Goal: Task Accomplishment & Management: Use online tool/utility

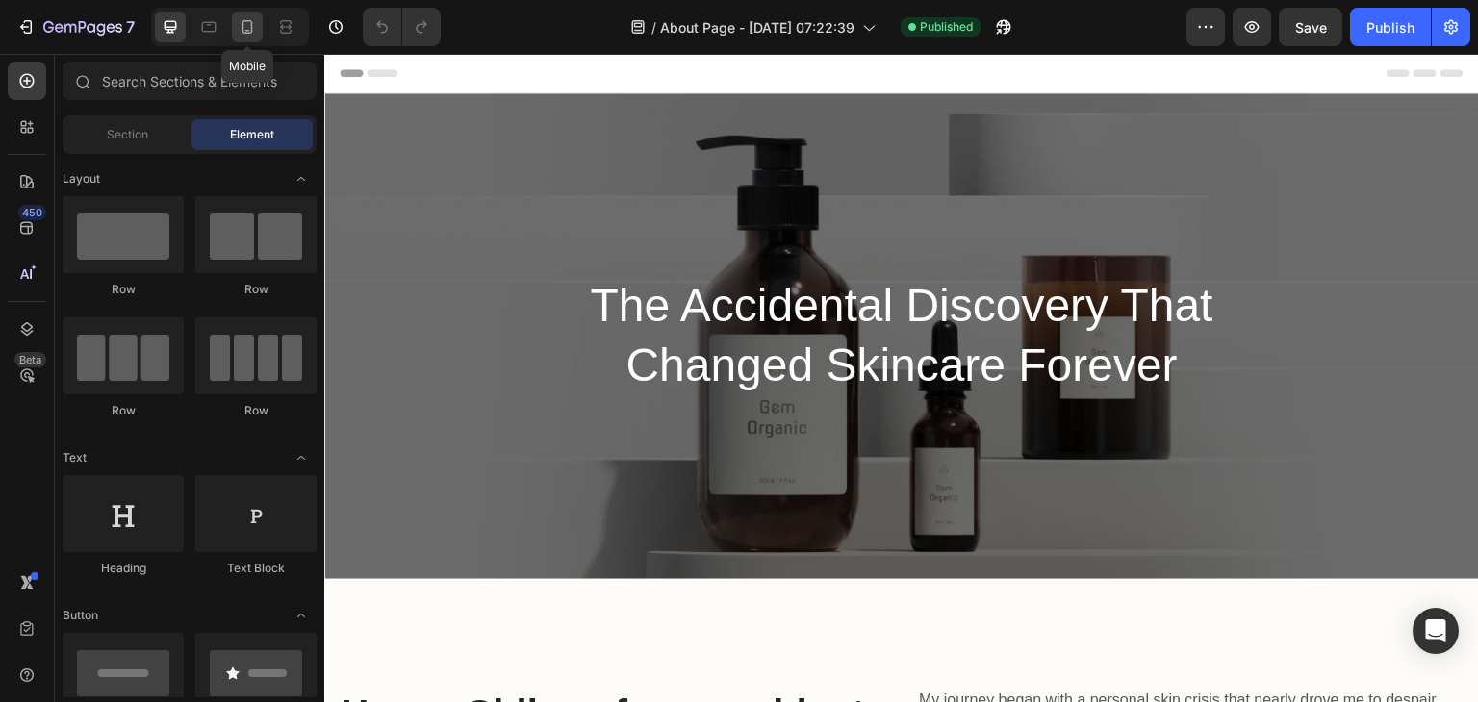
click at [254, 34] on icon at bounding box center [247, 26] width 19 height 19
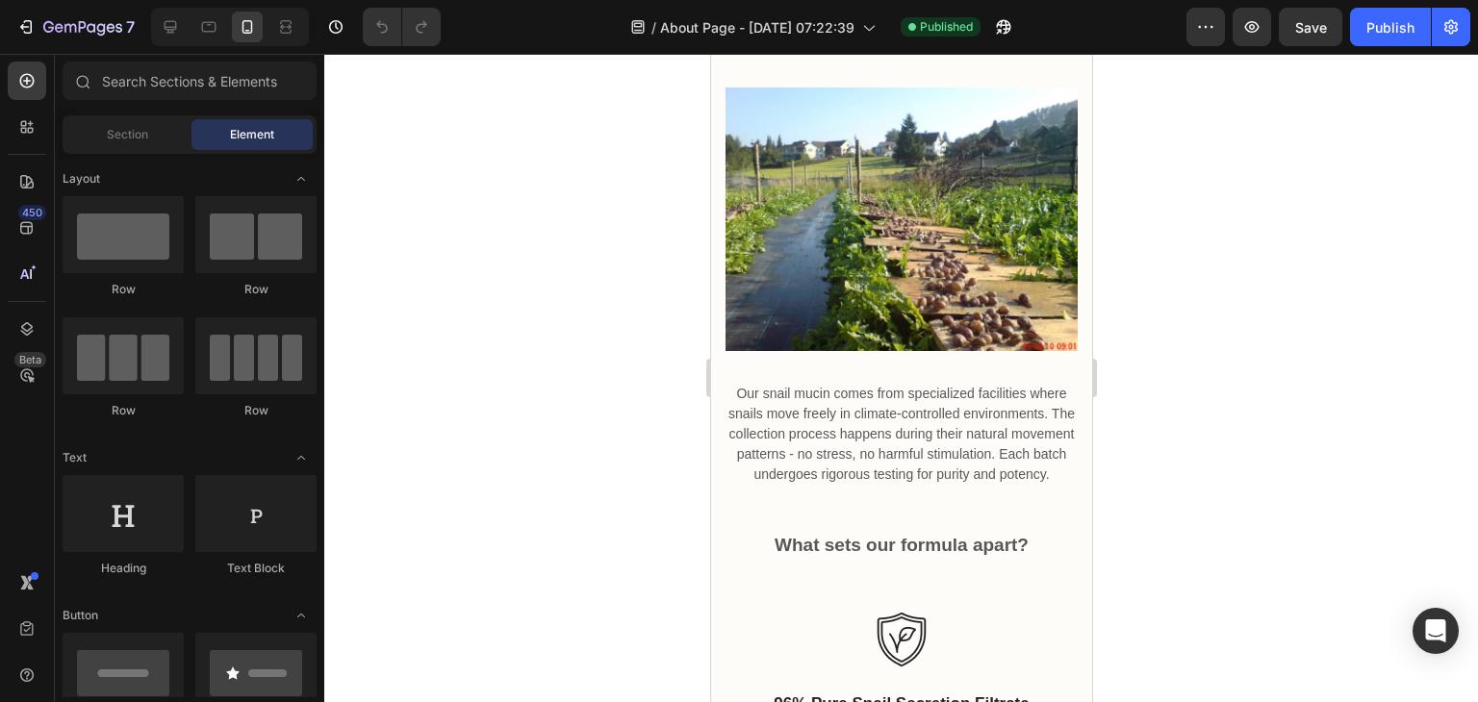
scroll to position [3836, 0]
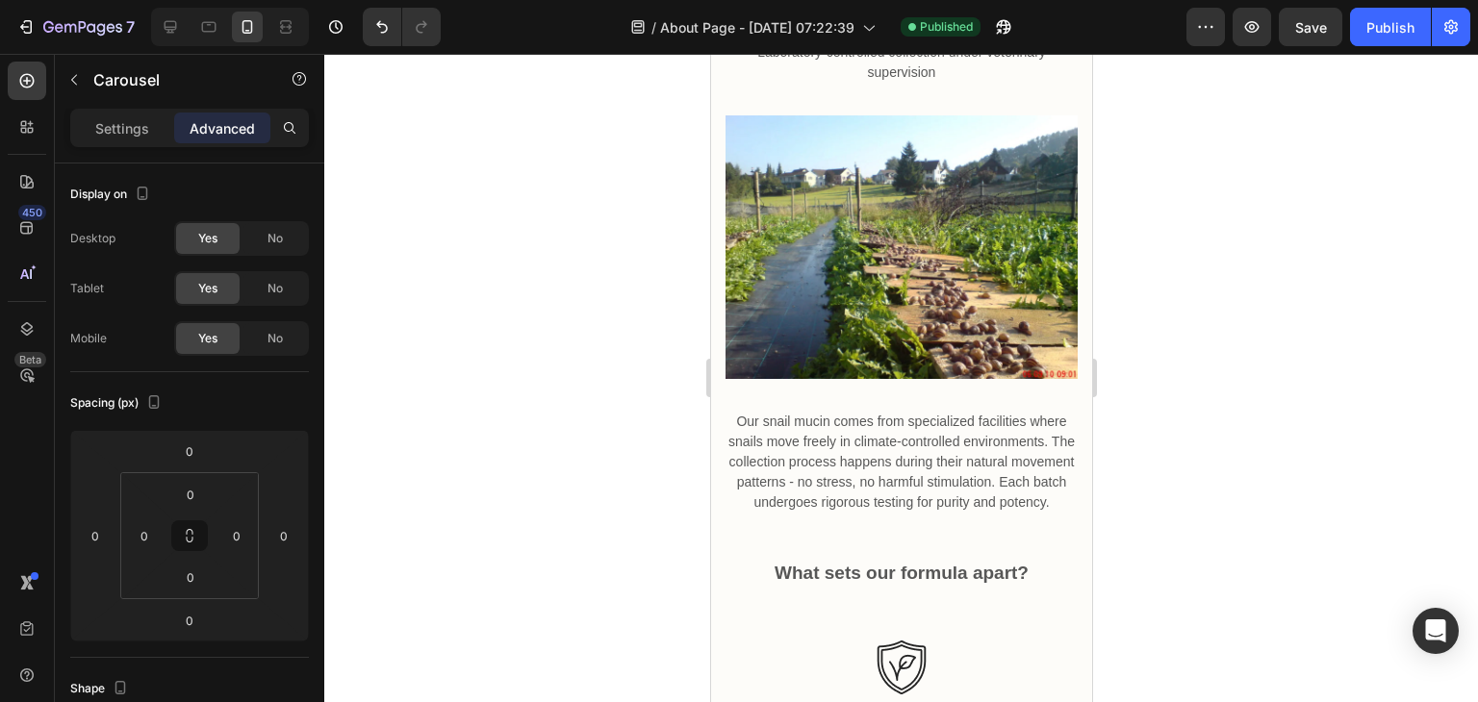
click at [1181, 517] on div at bounding box center [901, 378] width 1154 height 648
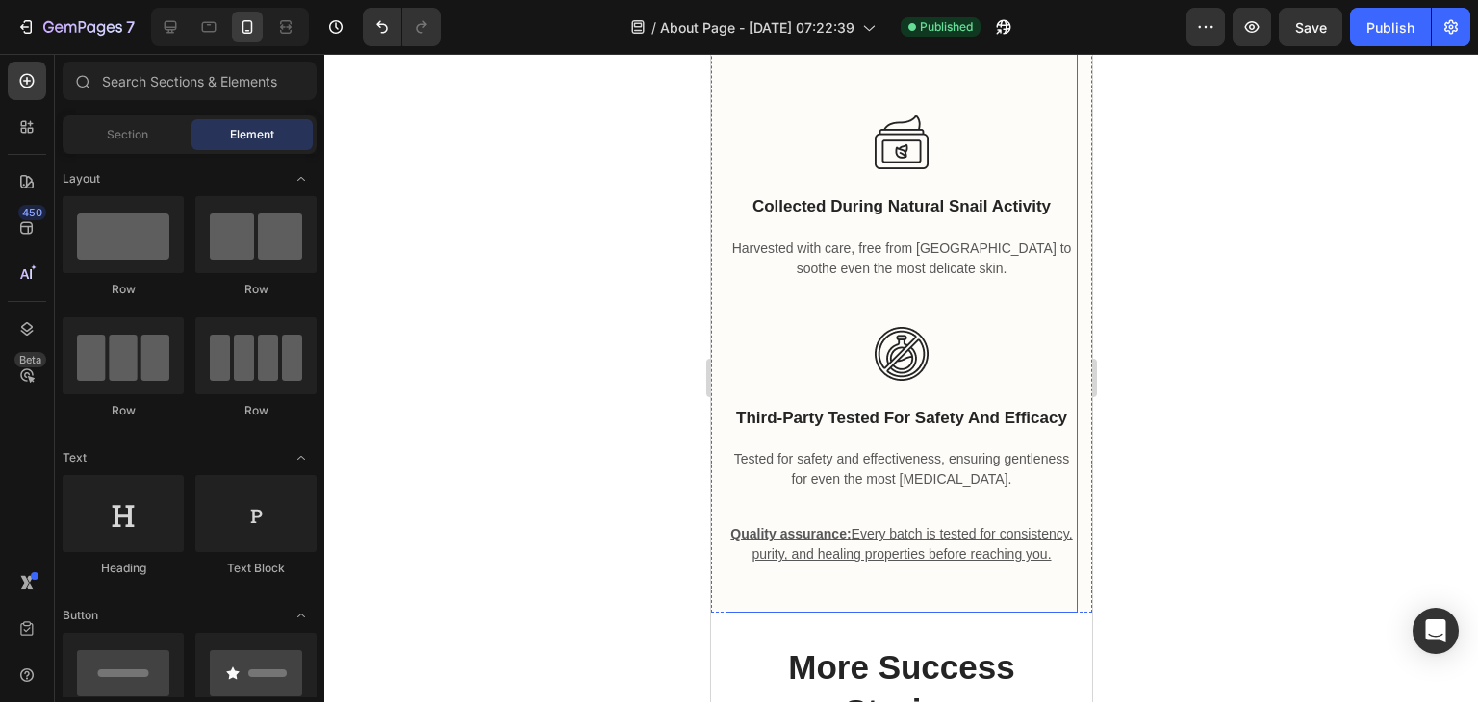
scroll to position [5830, 0]
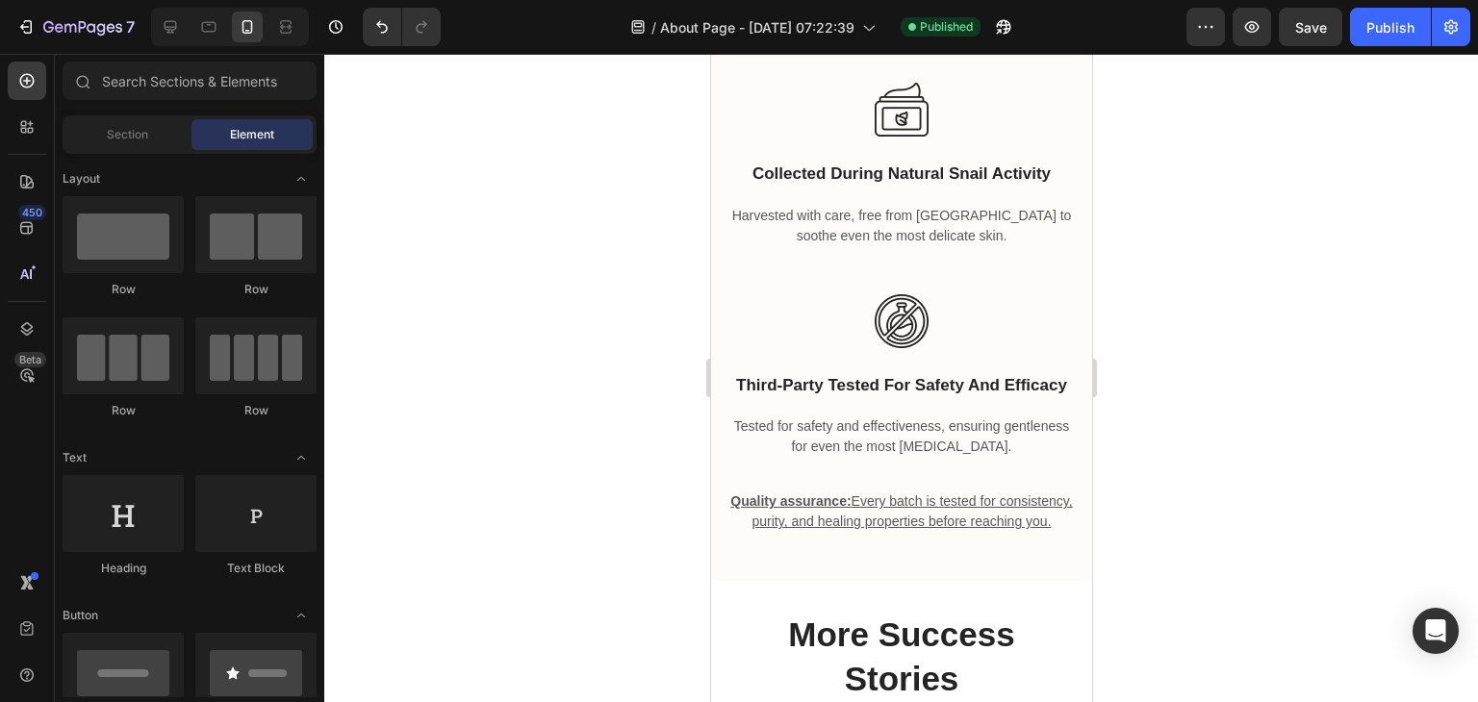
click at [1323, 416] on div at bounding box center [901, 378] width 1154 height 648
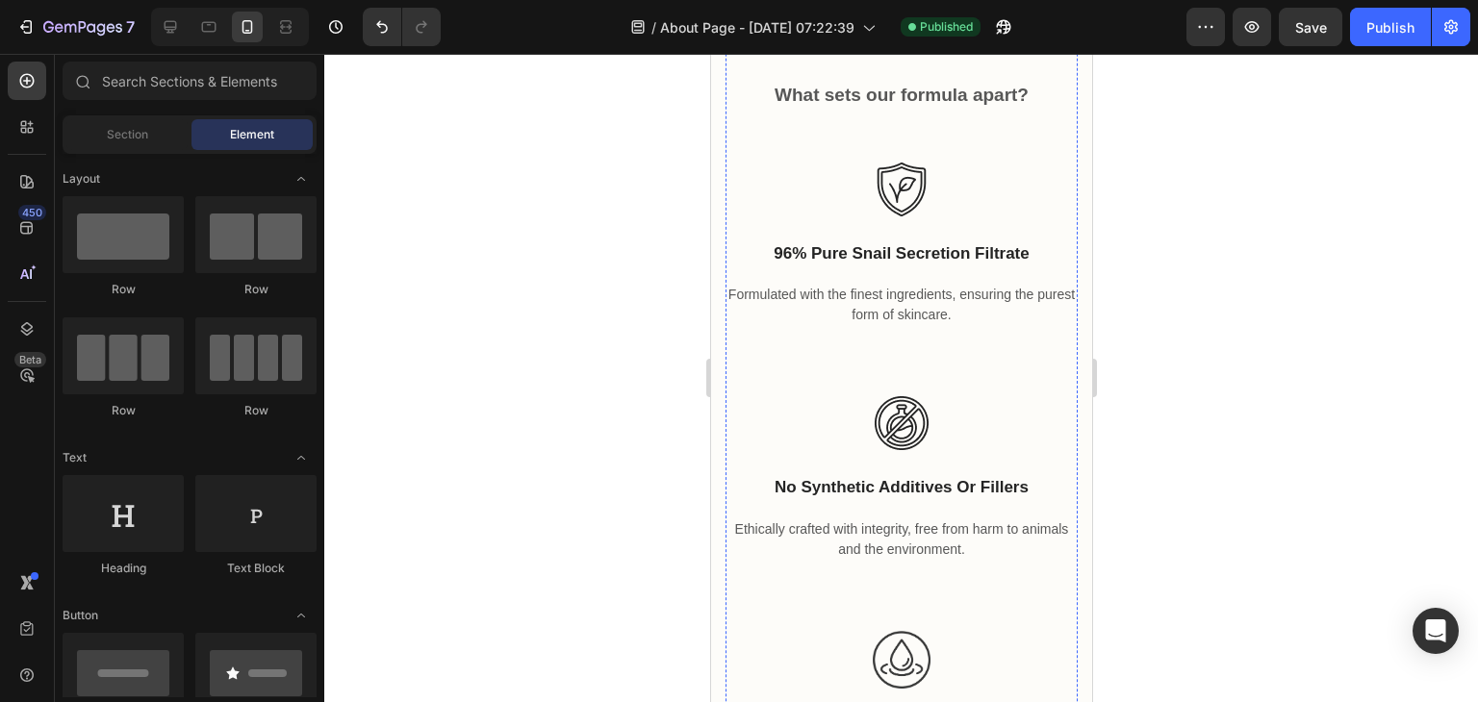
scroll to position [4988, 0]
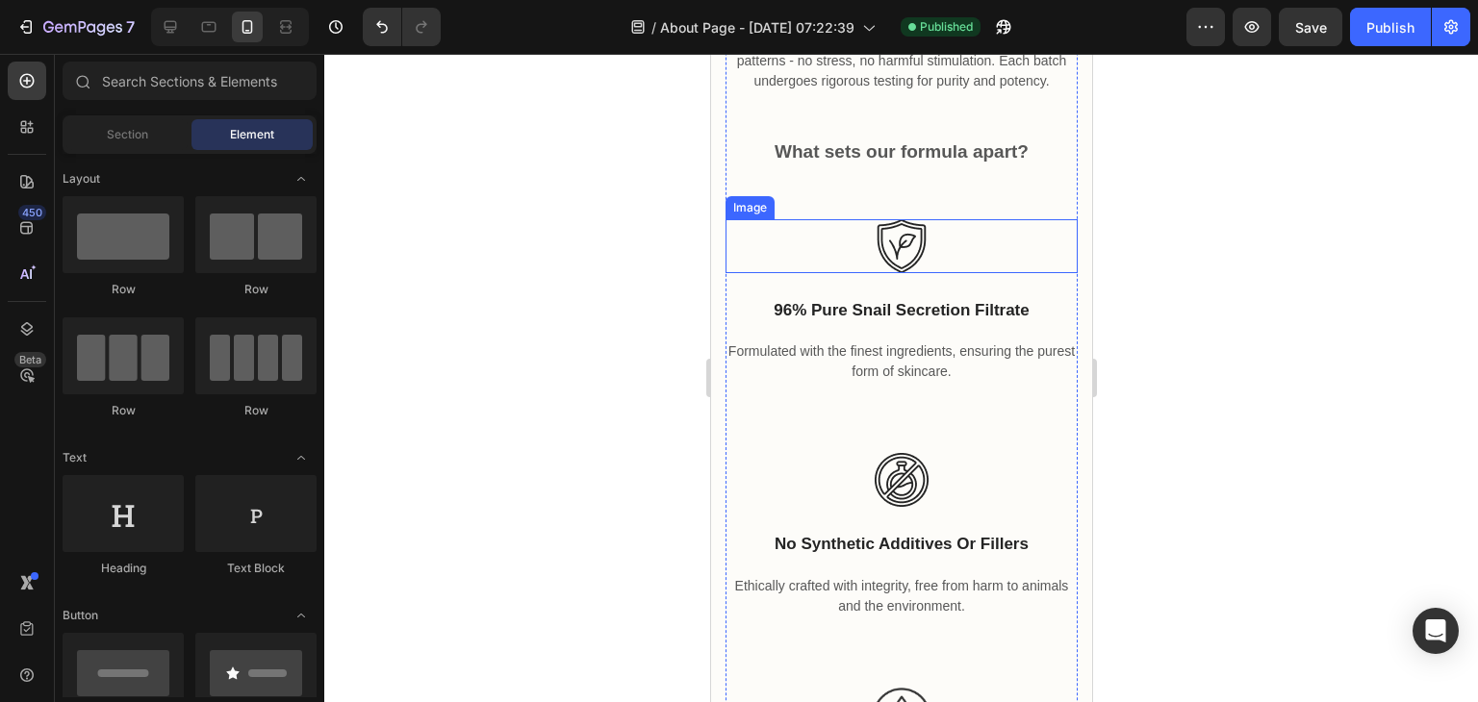
click at [895, 234] on img at bounding box center [901, 246] width 54 height 54
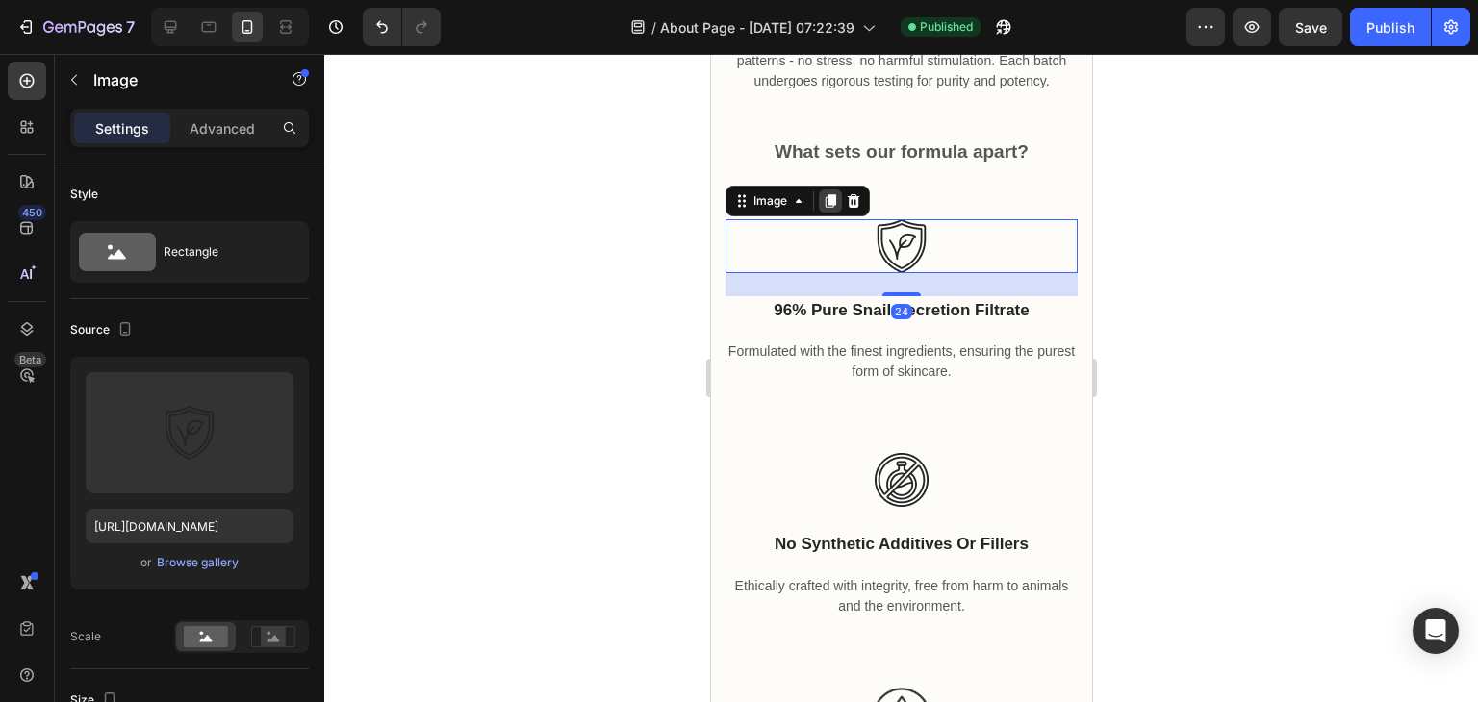
click at [828, 207] on icon at bounding box center [830, 200] width 11 height 13
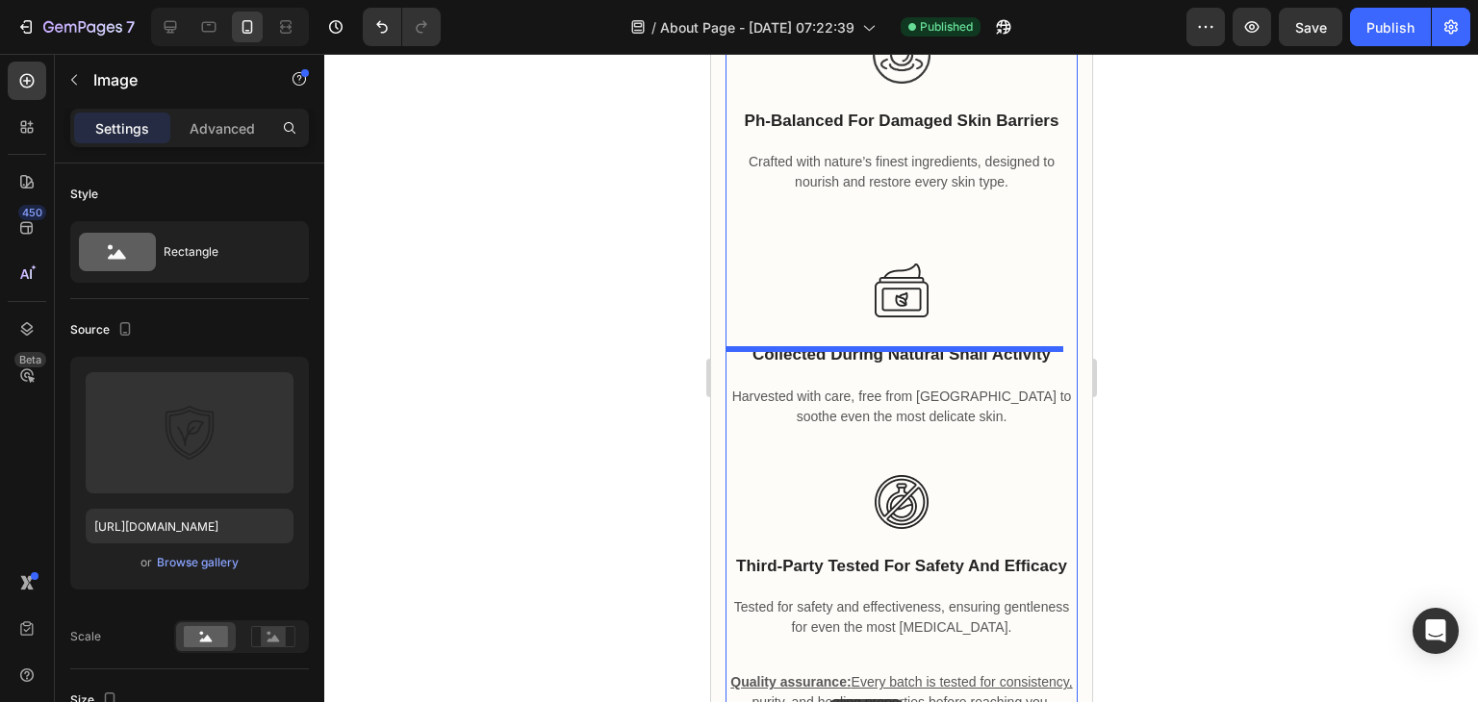
scroll to position [5776, 0]
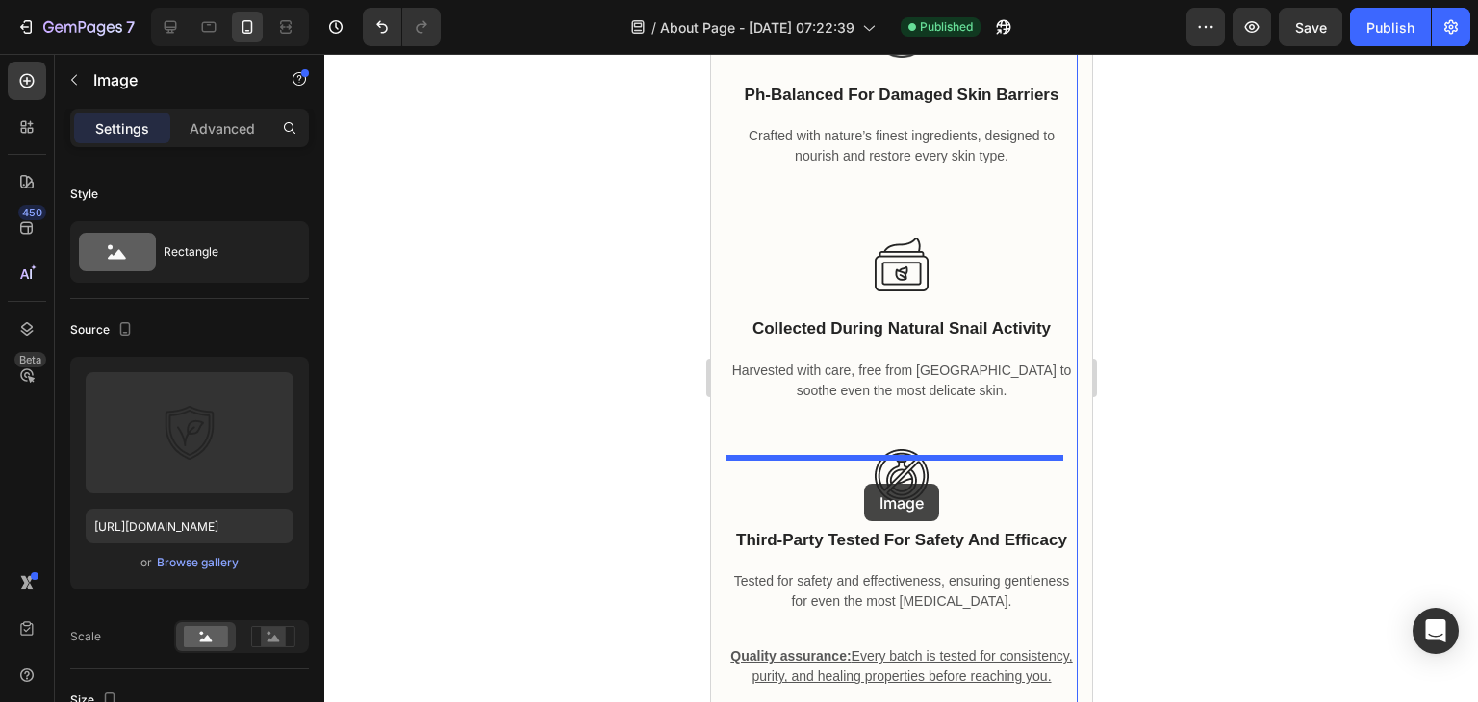
drag, startPoint x: 753, startPoint y: 312, endPoint x: 863, endPoint y: 484, distance: 204.2
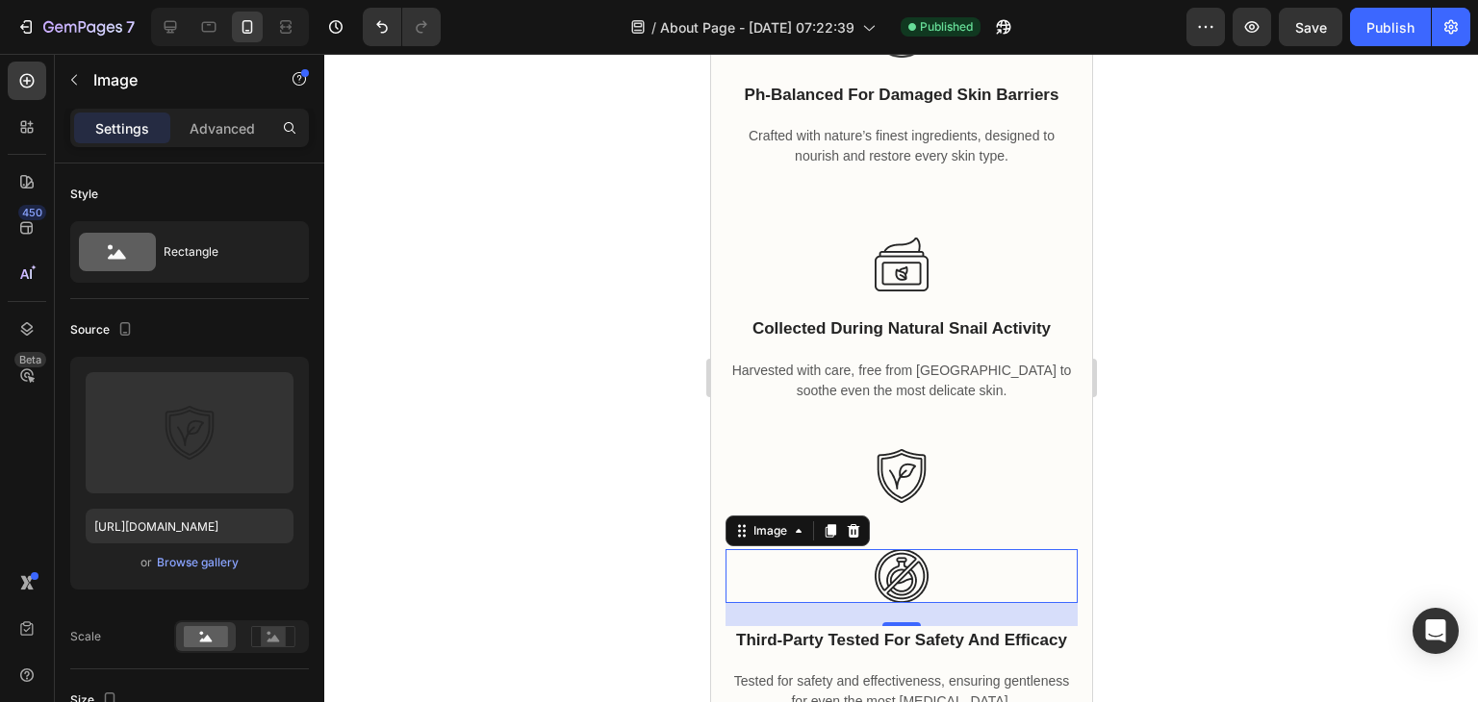
click at [916, 557] on img at bounding box center [901, 576] width 54 height 54
click at [847, 536] on icon at bounding box center [852, 530] width 15 height 15
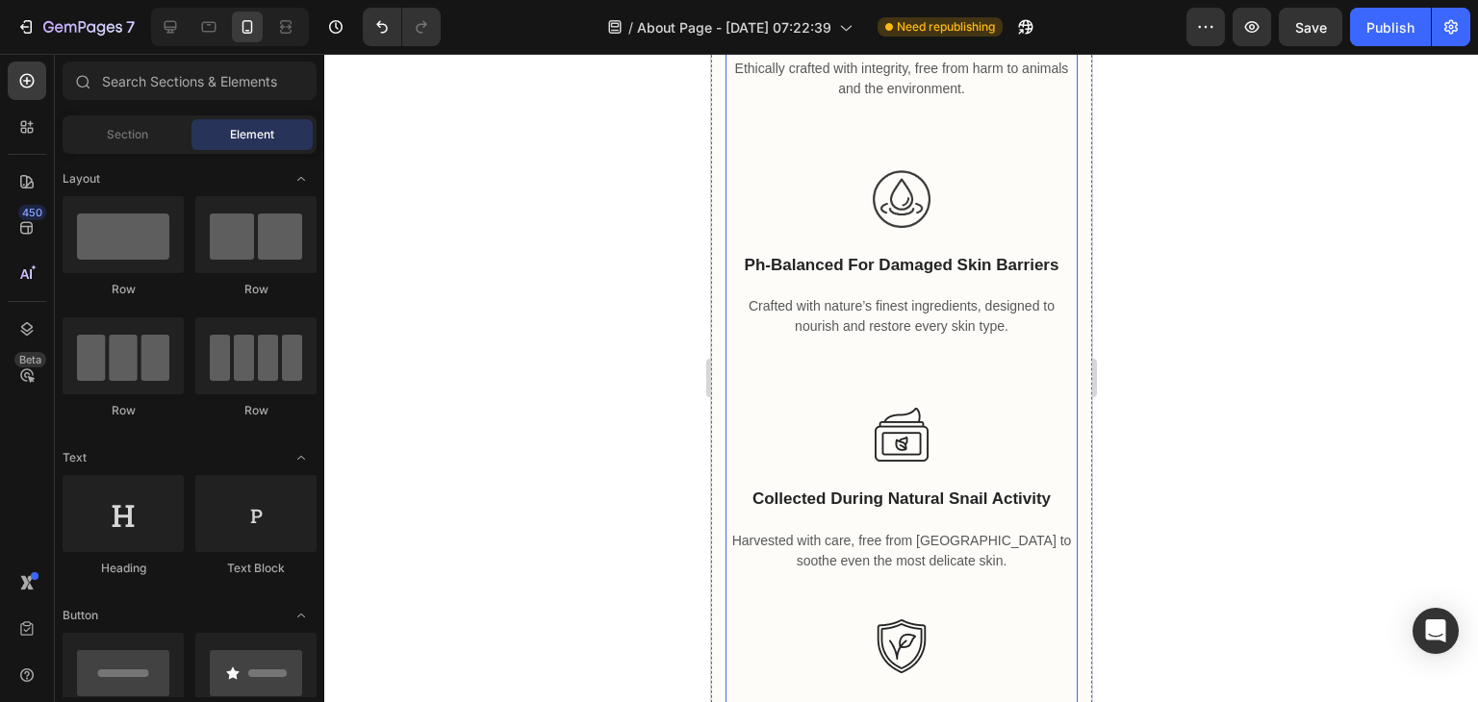
scroll to position [5562, 0]
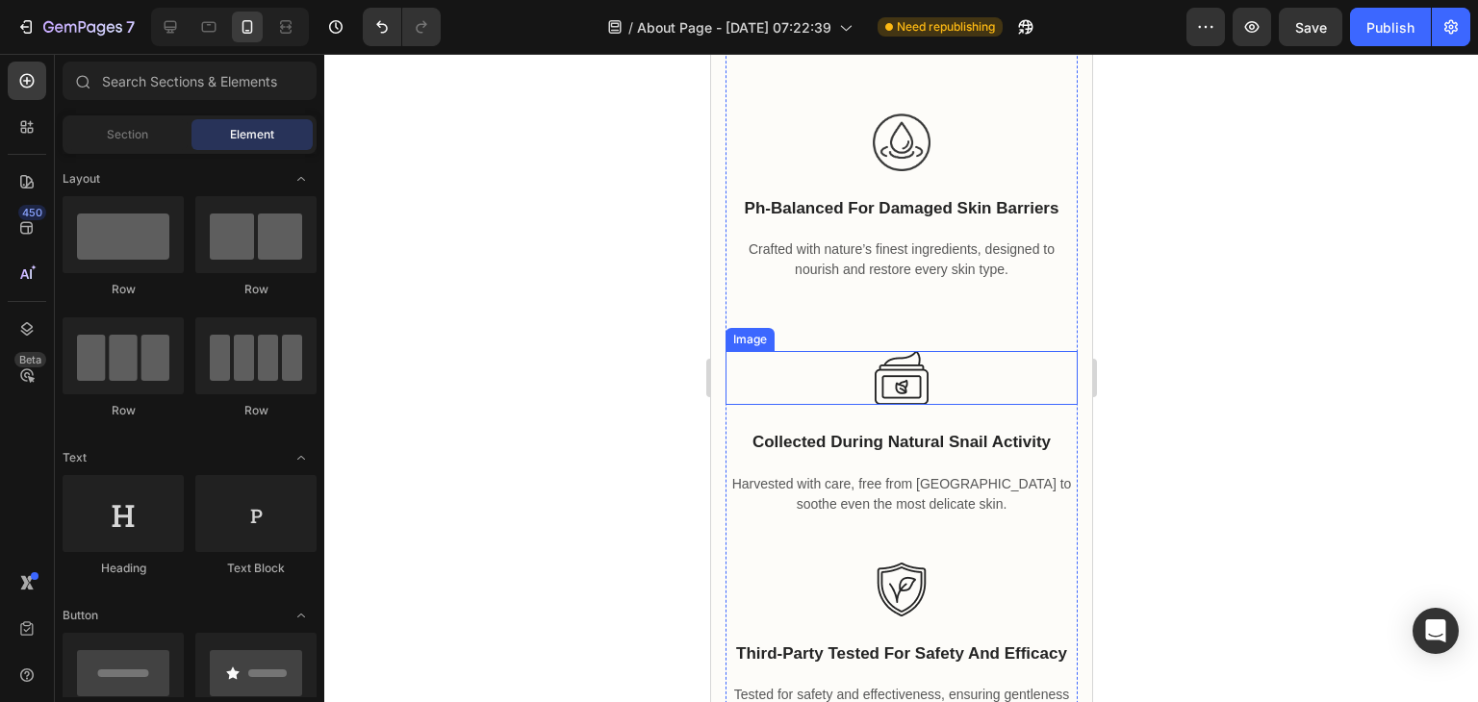
click at [892, 366] on img at bounding box center [901, 378] width 54 height 54
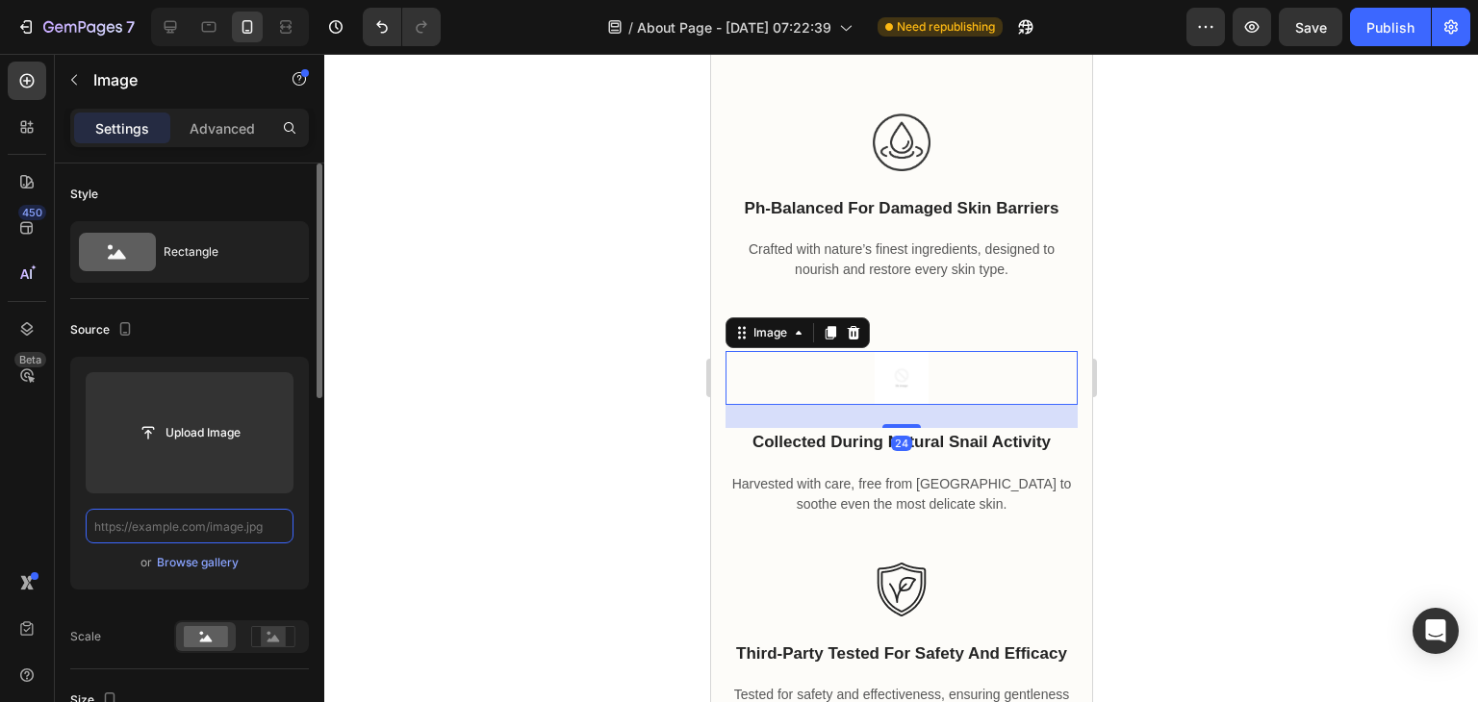
scroll to position [0, 0]
click at [235, 519] on input "text" at bounding box center [190, 526] width 208 height 35
paste input "[URL][DOMAIN_NAME]"
type input "[URL][DOMAIN_NAME]"
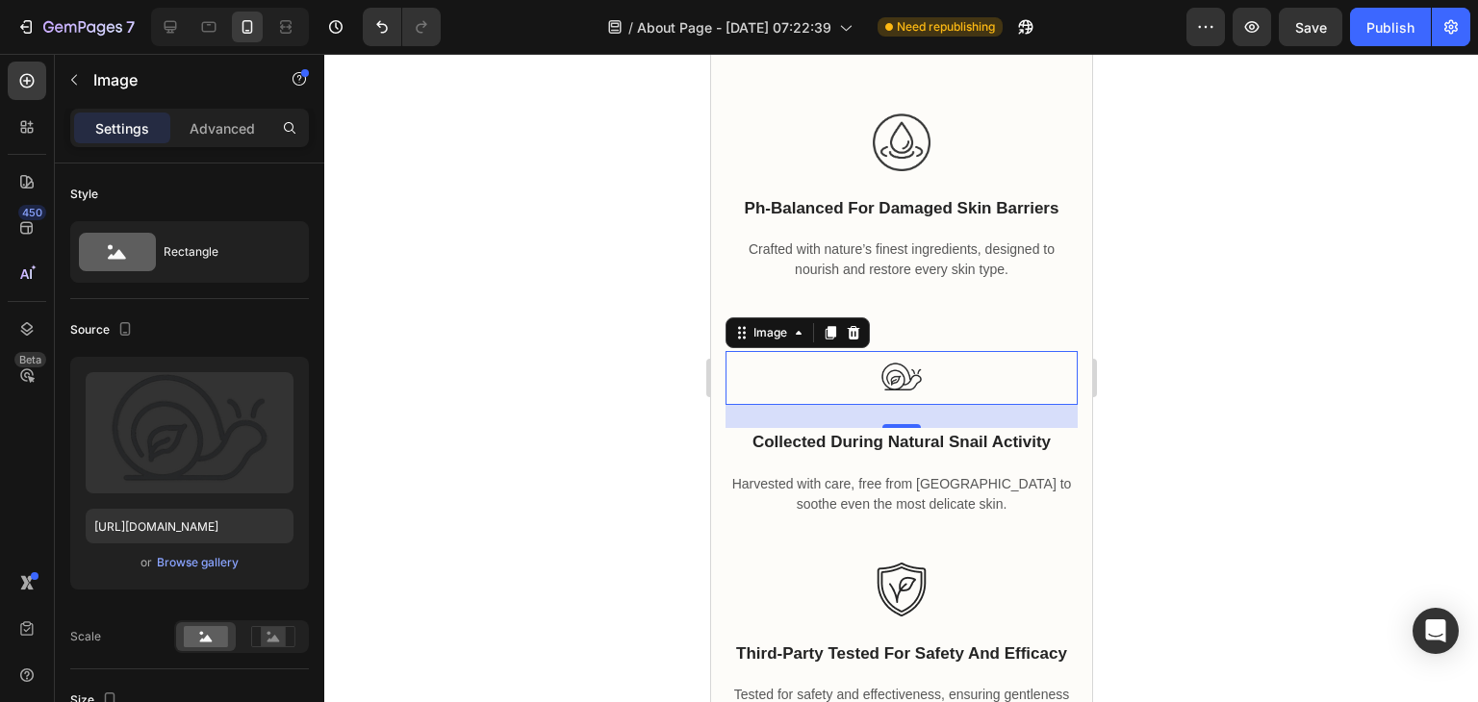
scroll to position [0, 0]
click at [491, 411] on div at bounding box center [901, 378] width 1154 height 648
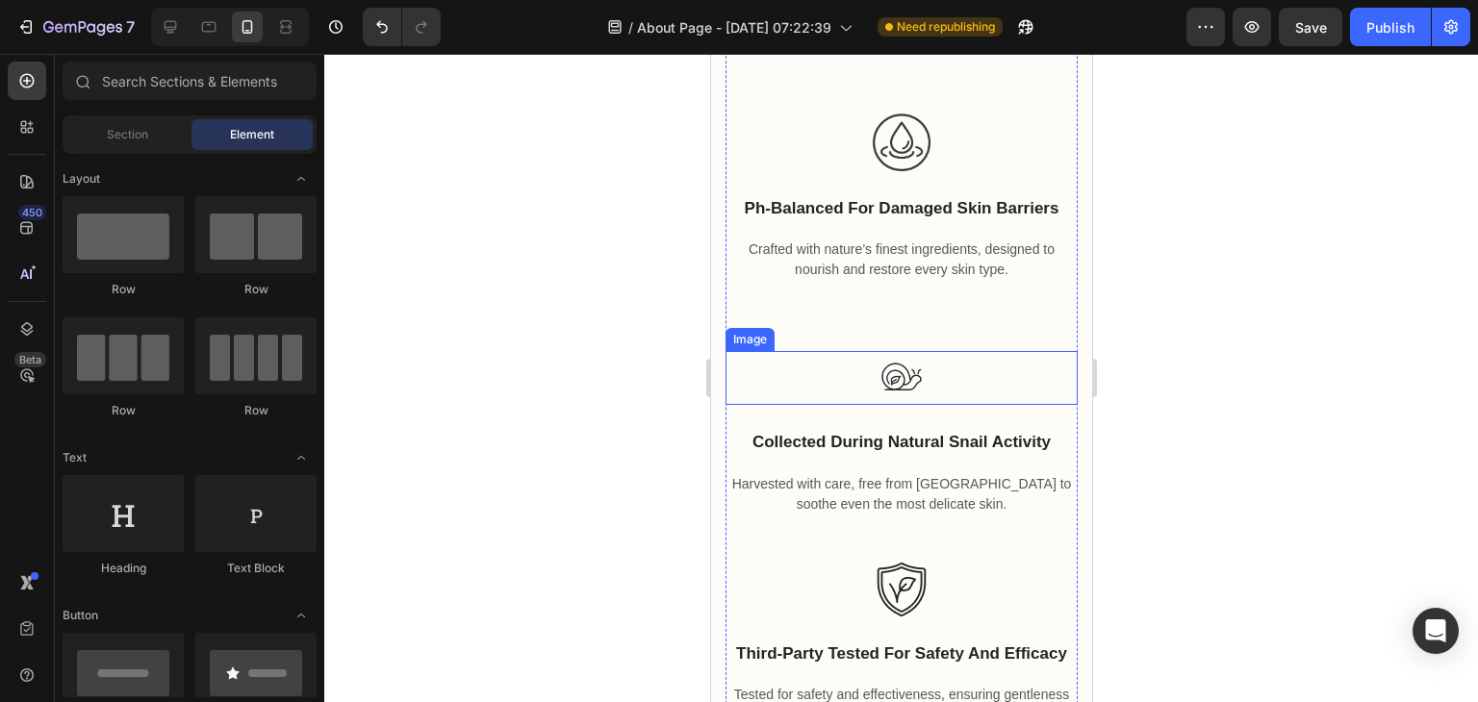
click at [915, 377] on img at bounding box center [901, 378] width 54 height 54
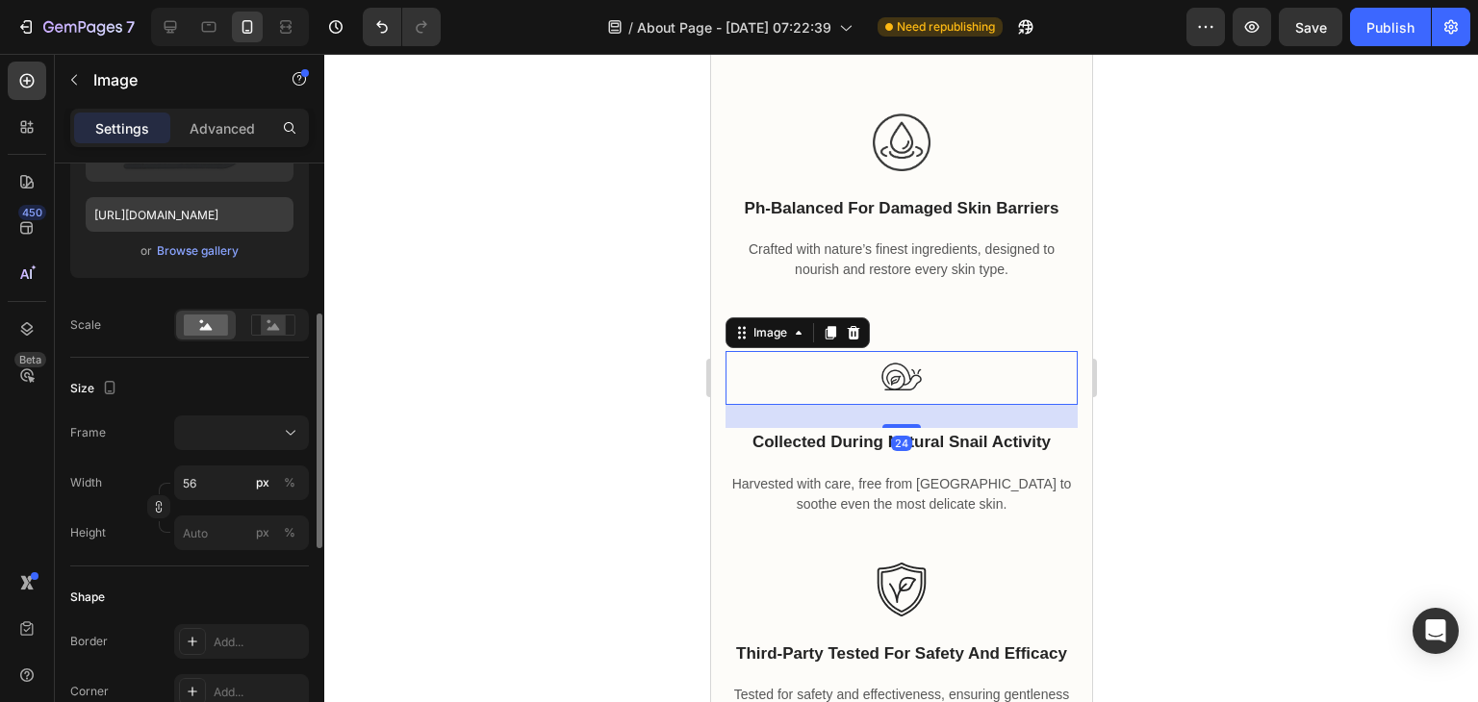
scroll to position [331, 0]
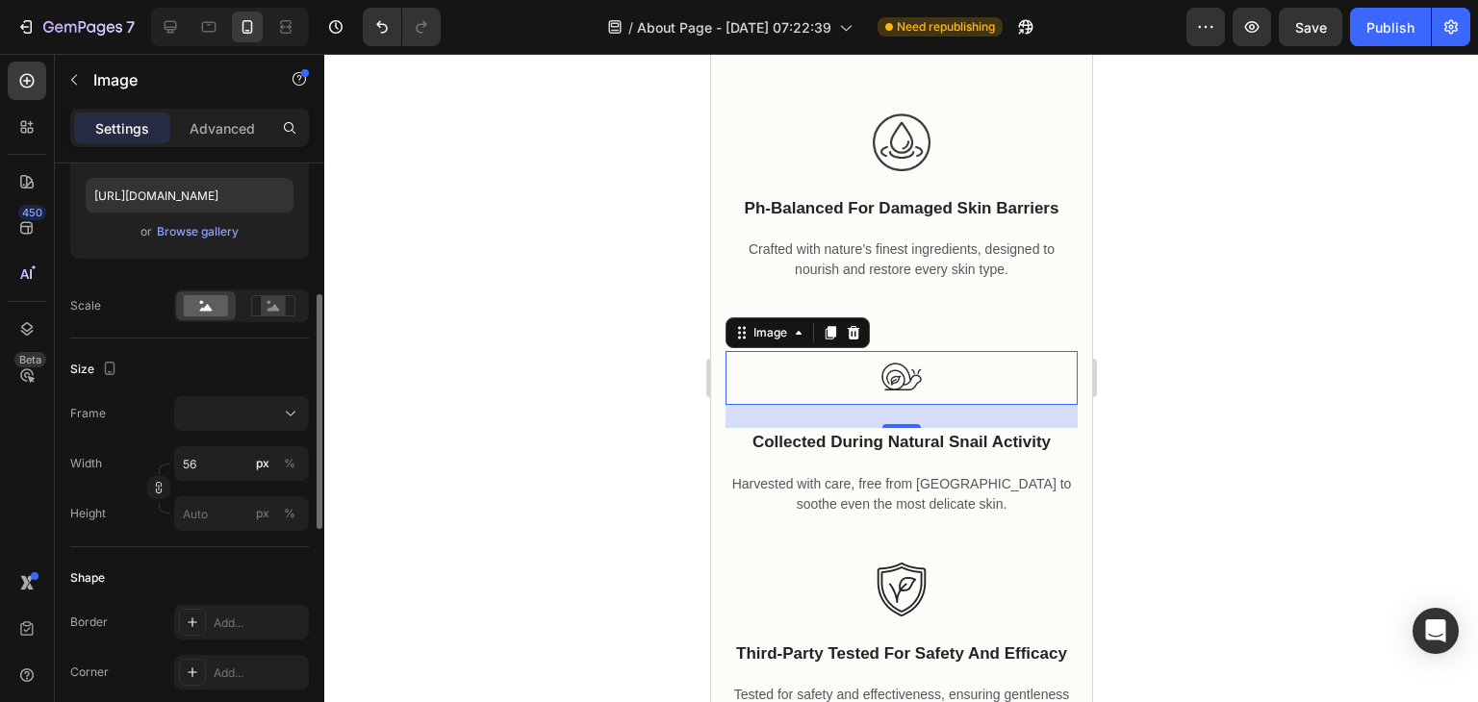
click at [241, 386] on div "Size Frame Width 56 px % Height px %" at bounding box center [189, 443] width 239 height 209
click at [241, 396] on button at bounding box center [241, 413] width 135 height 35
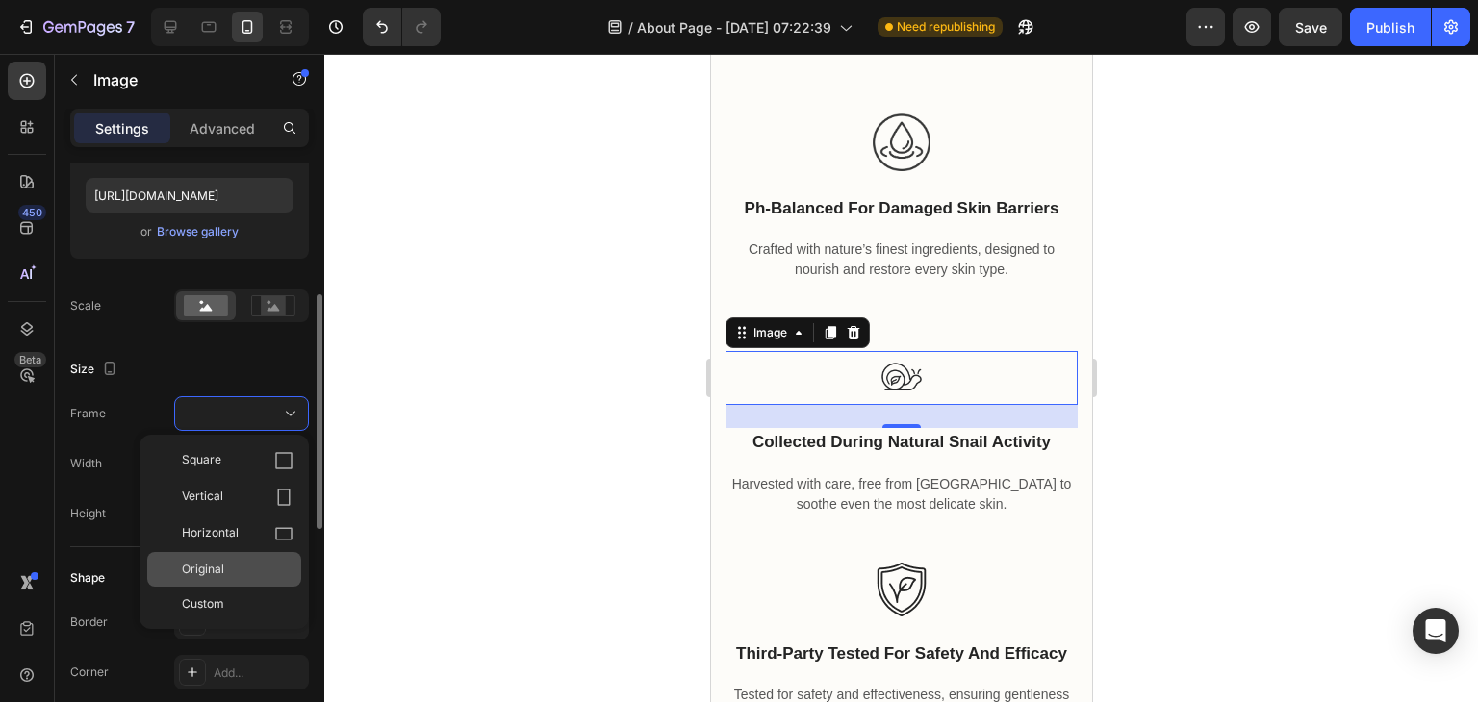
click at [210, 564] on span "Original" at bounding box center [203, 569] width 42 height 17
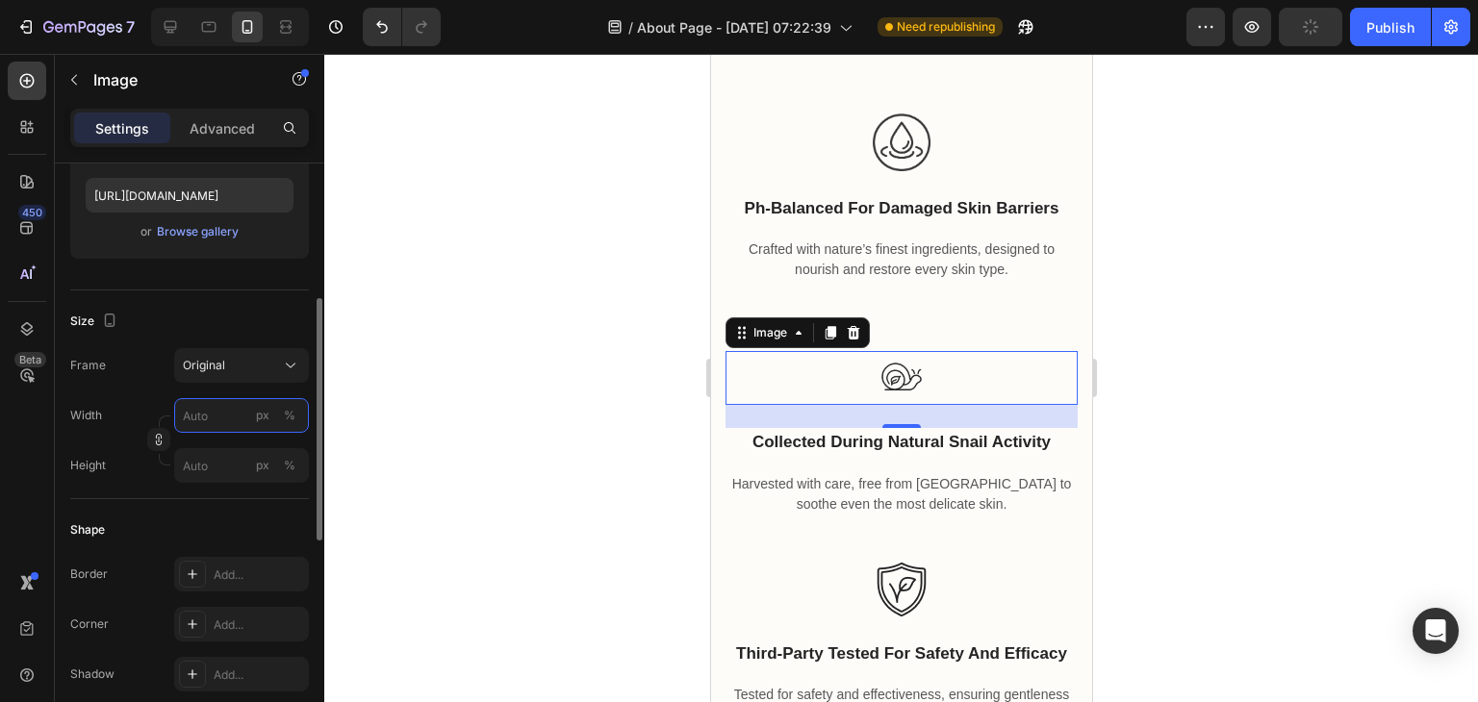
click at [208, 398] on input "px %" at bounding box center [241, 415] width 135 height 35
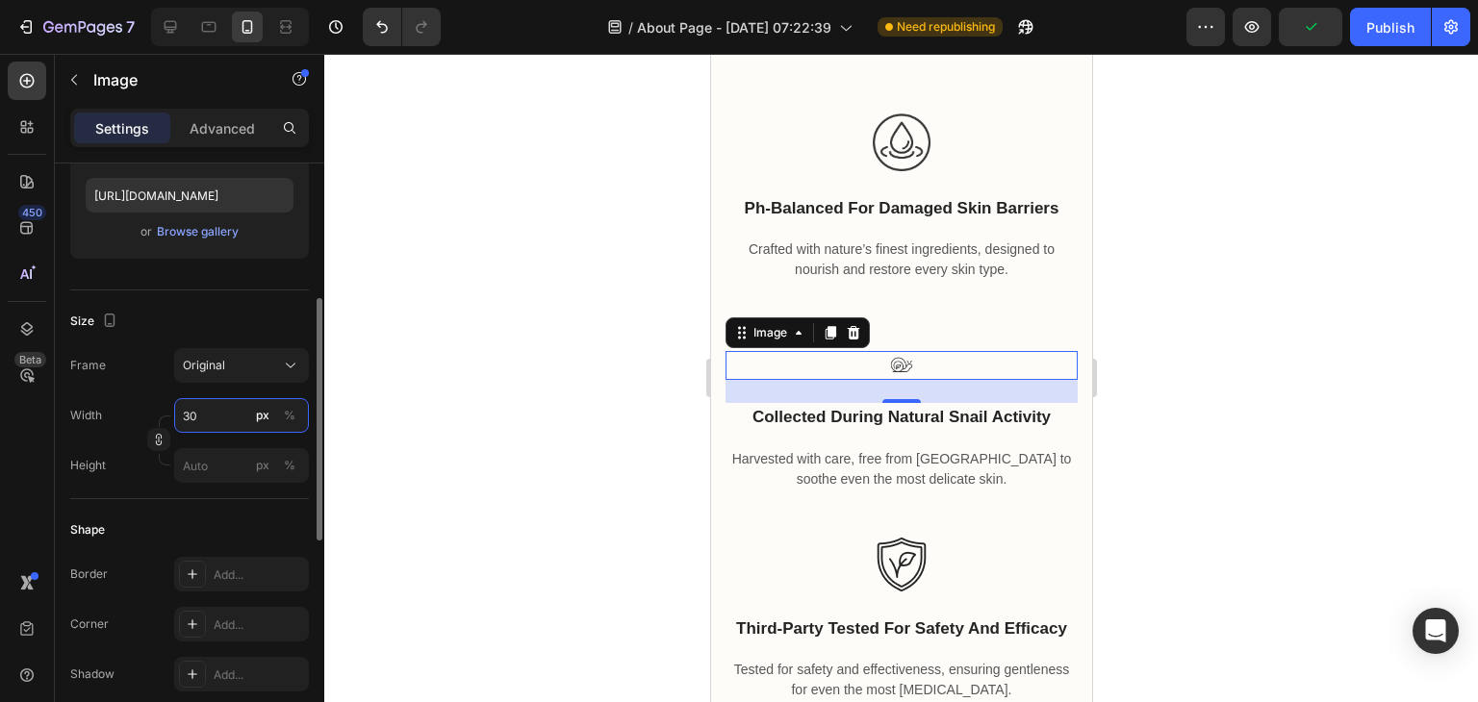
type input "3"
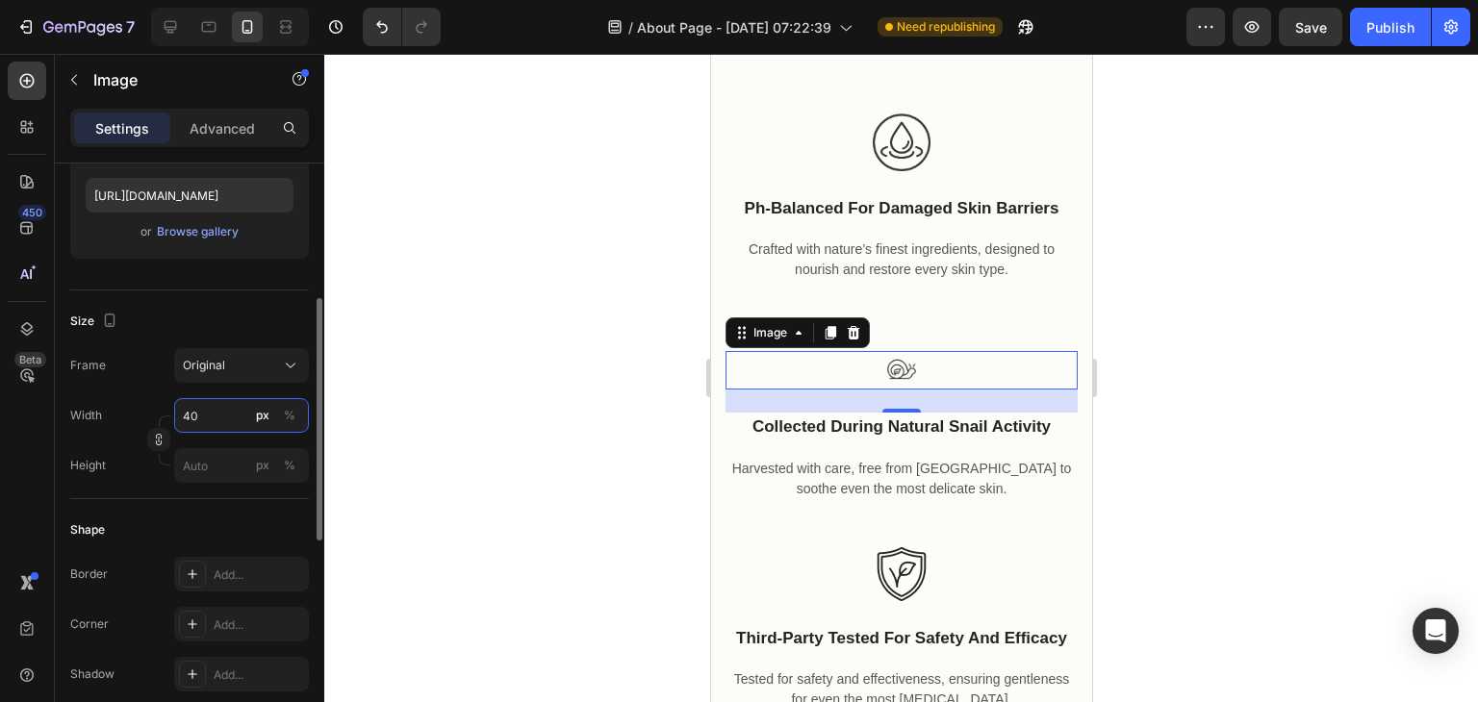
type input "4"
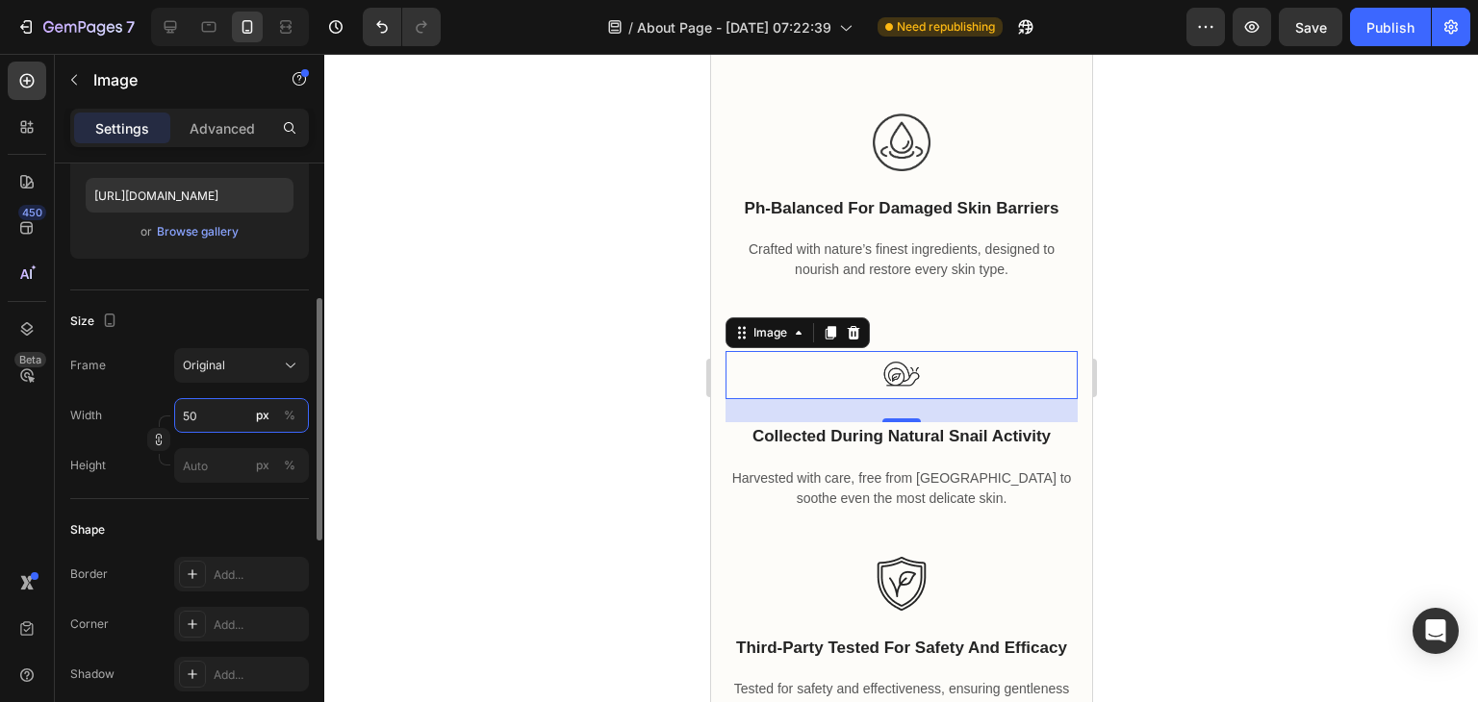
type input "5"
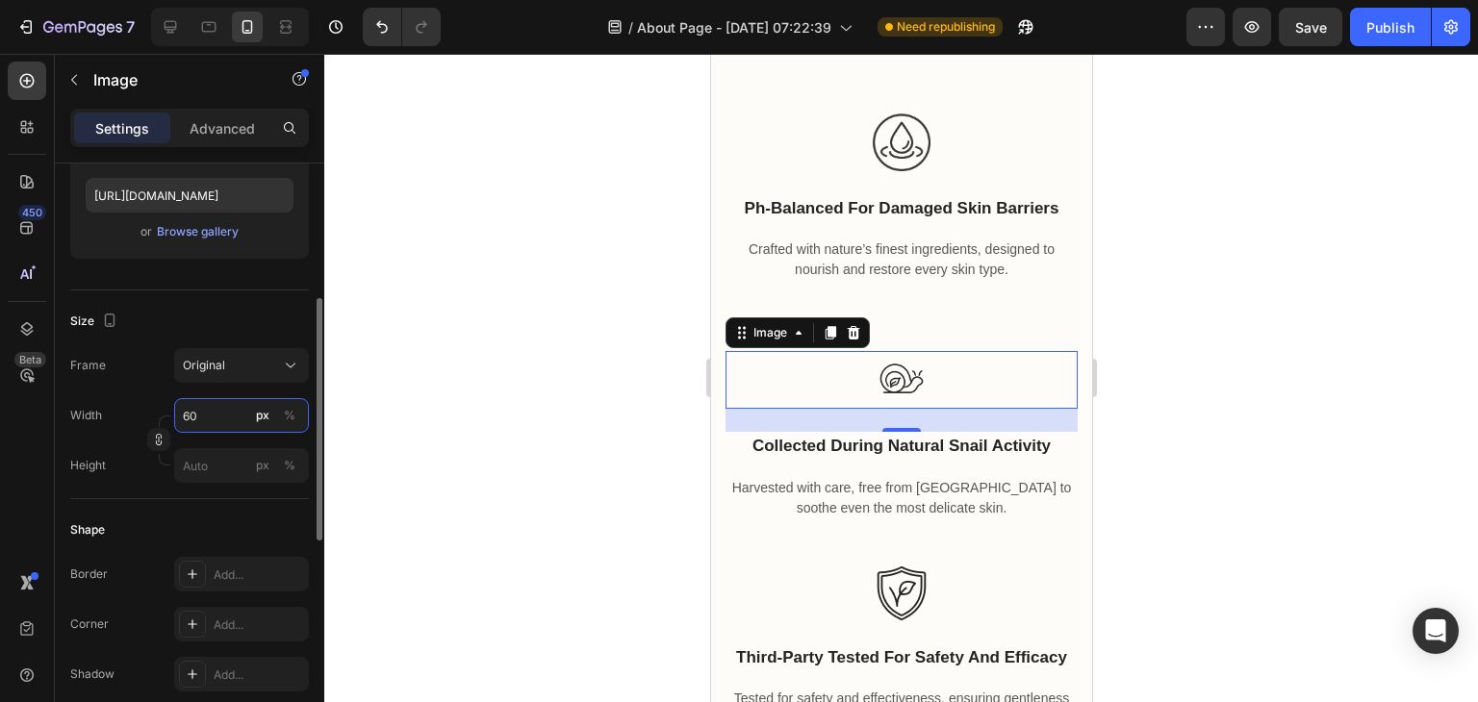
type input "6"
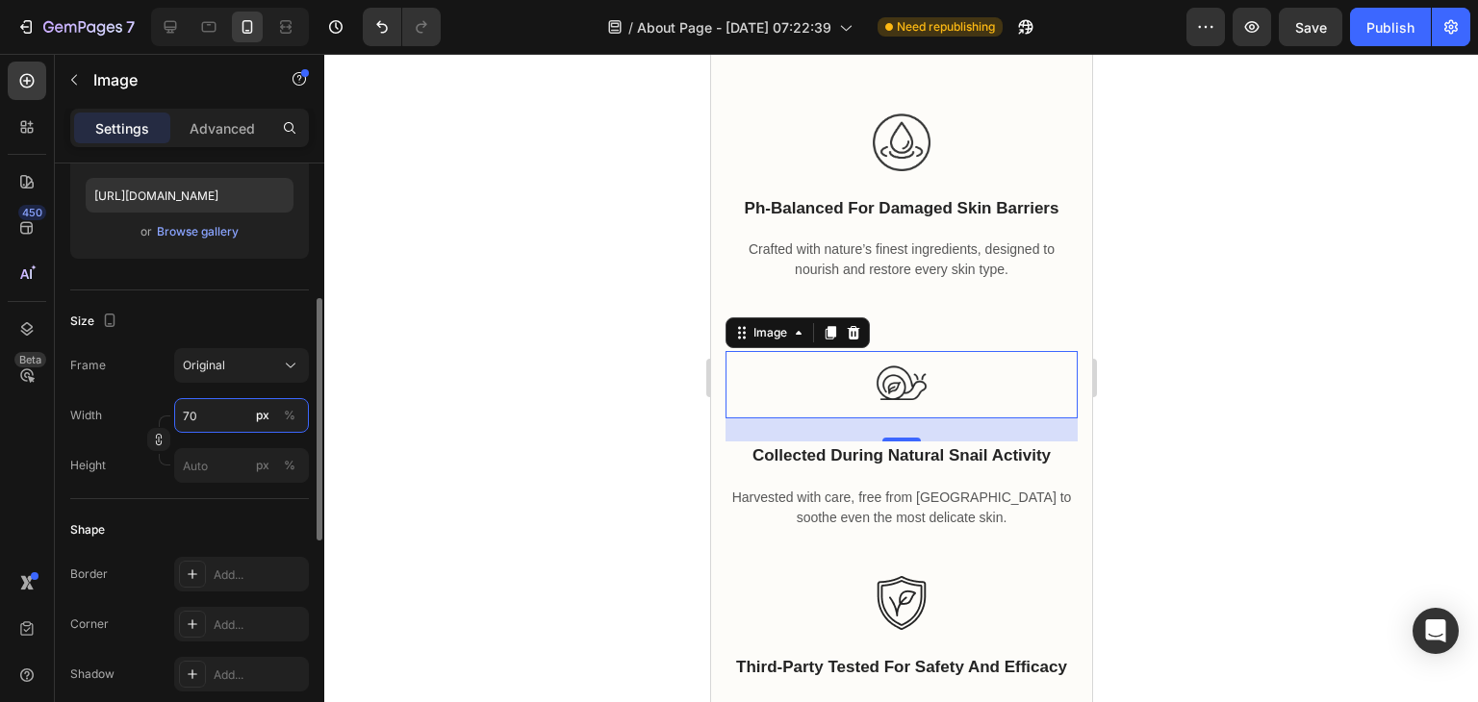
type input "7"
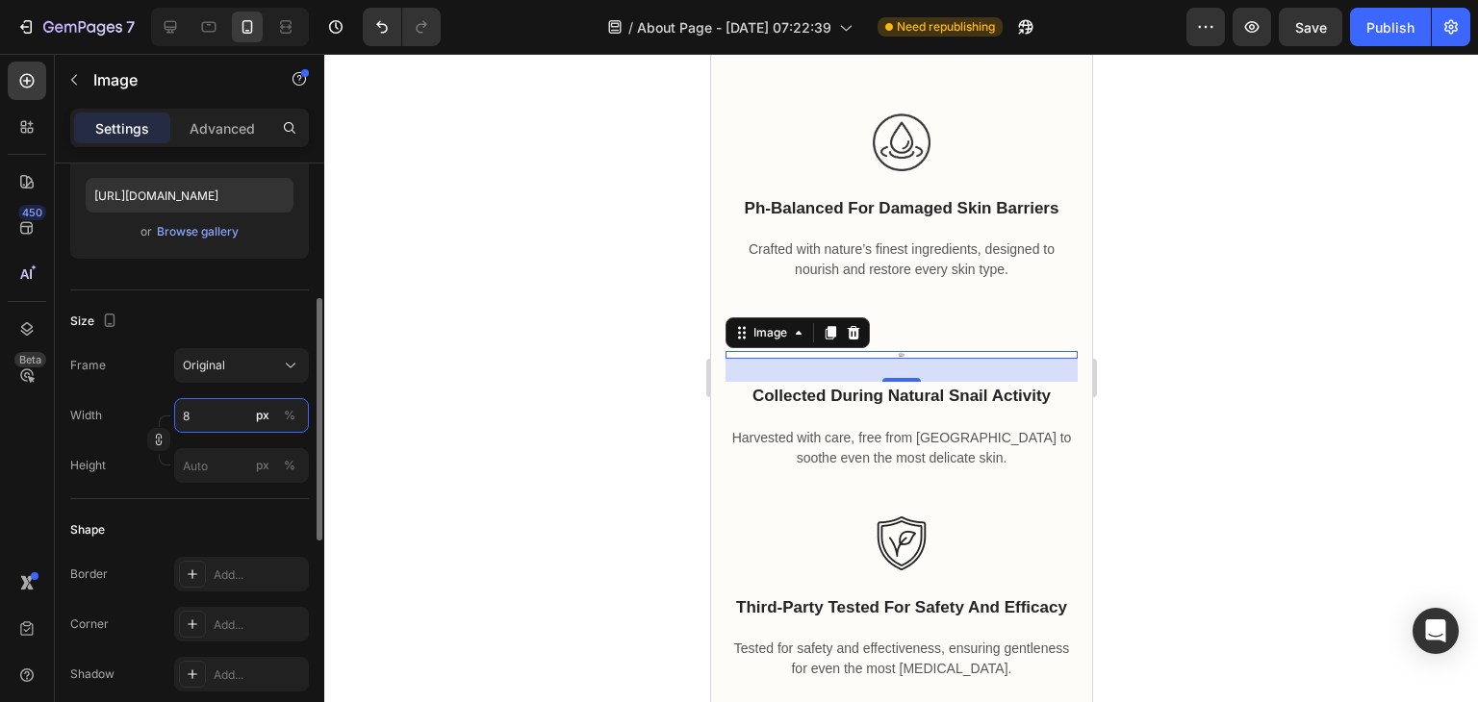
type input "80"
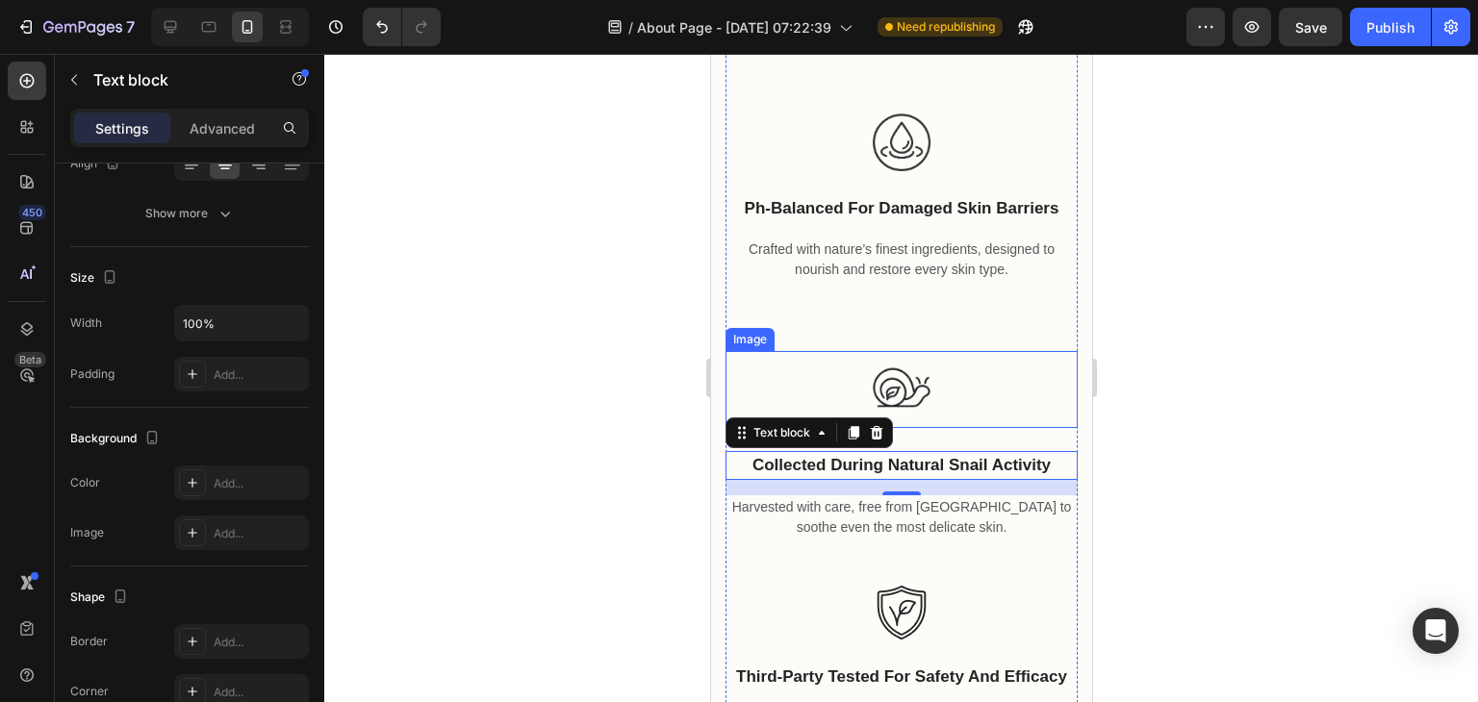
drag, startPoint x: 902, startPoint y: 370, endPoint x: 914, endPoint y: 403, distance: 34.7
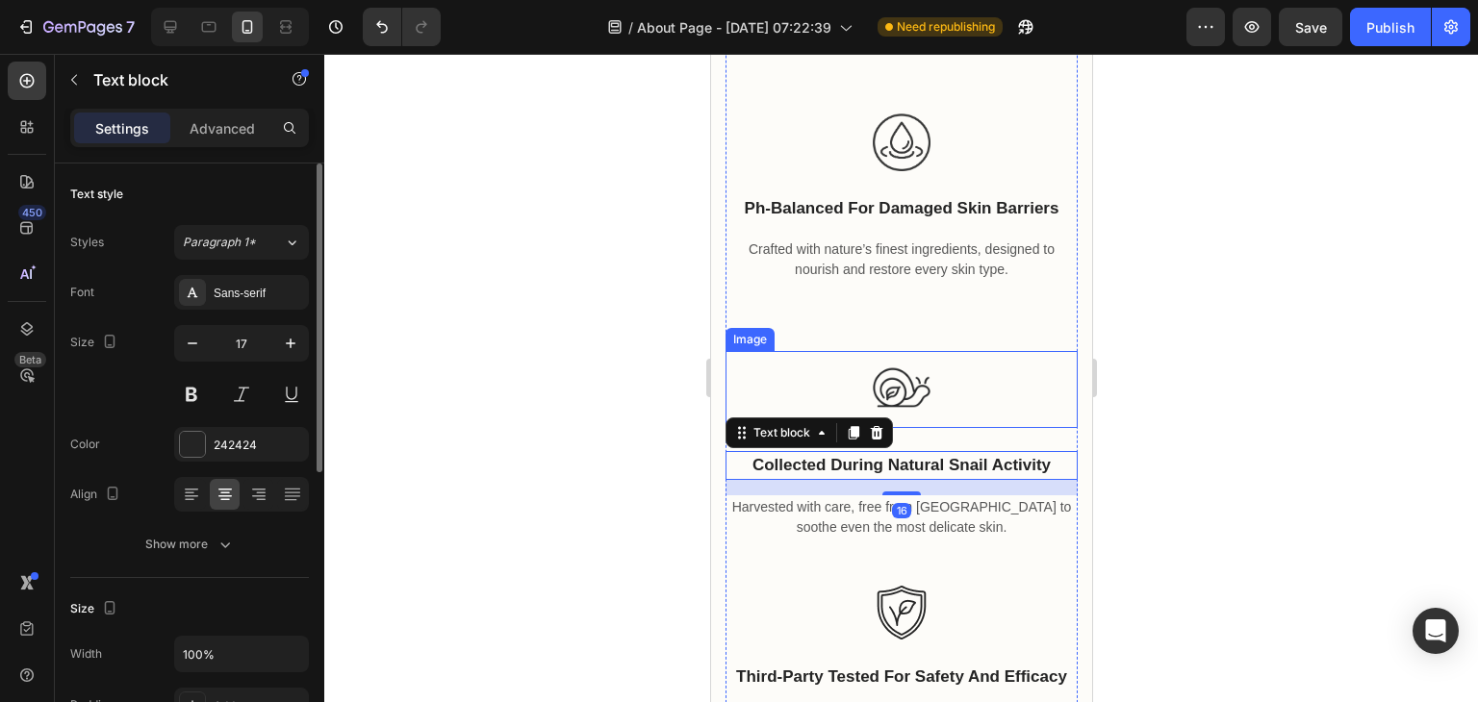
click at [914, 436] on div "Image ph-balanced for damaged skin barriers Text block Crafted with nature’s fi…" at bounding box center [900, 271] width 352 height 362
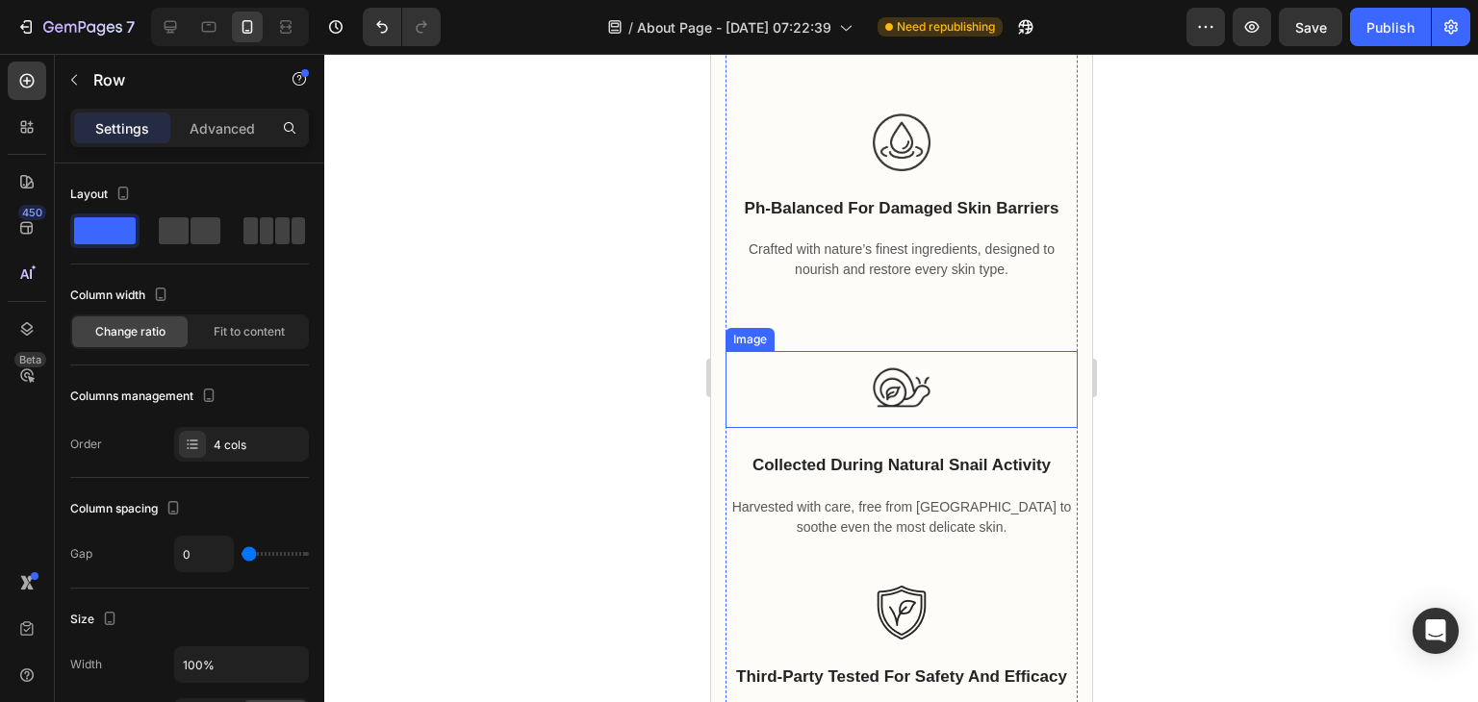
click at [884, 390] on img at bounding box center [900, 389] width 77 height 77
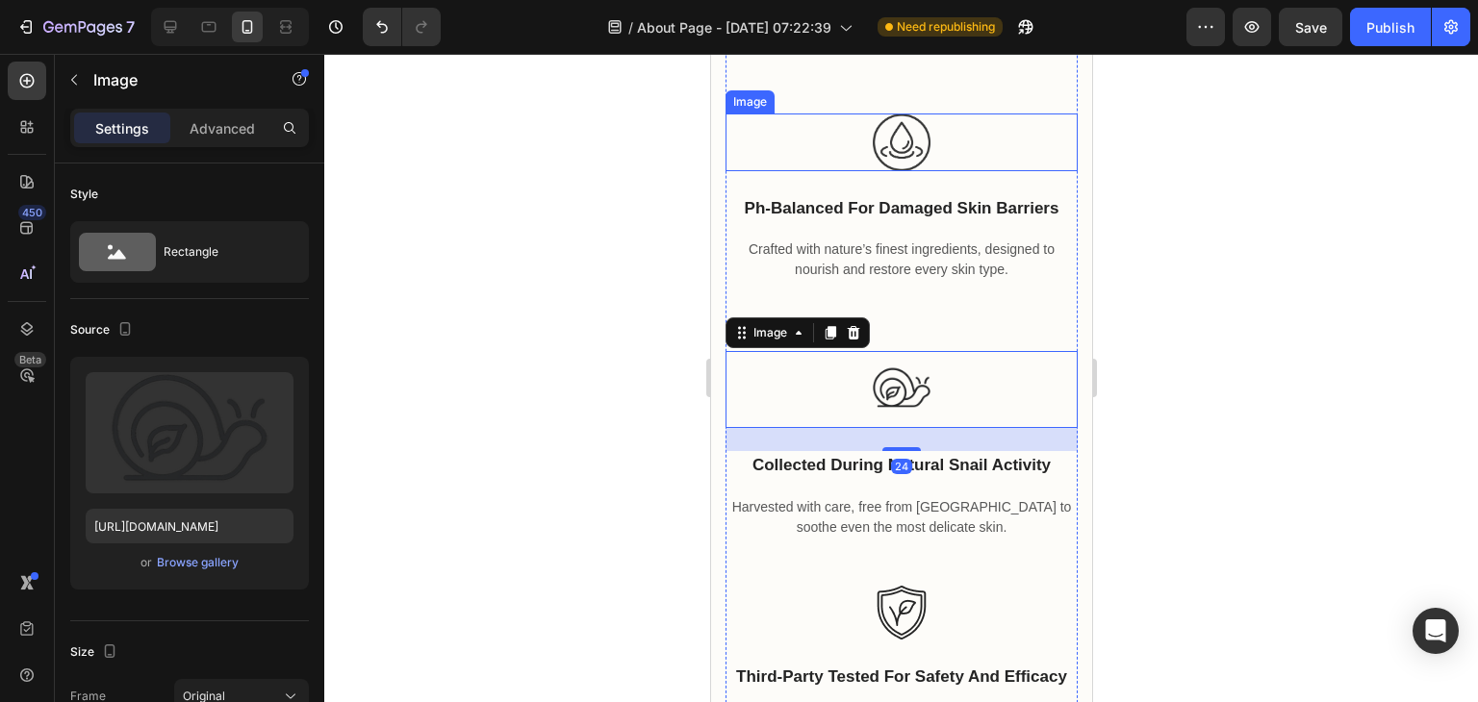
click at [900, 125] on img at bounding box center [901, 143] width 58 height 58
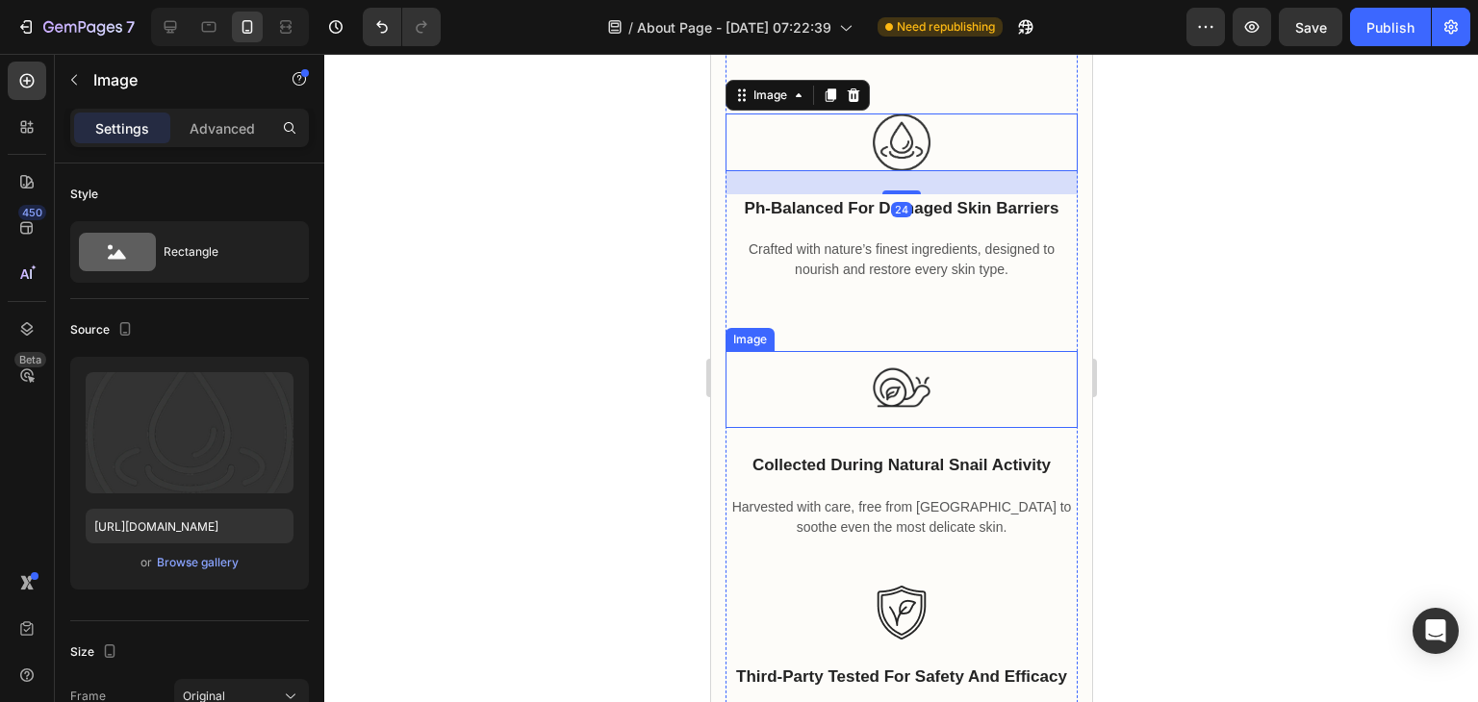
click at [870, 400] on img at bounding box center [900, 389] width 77 height 77
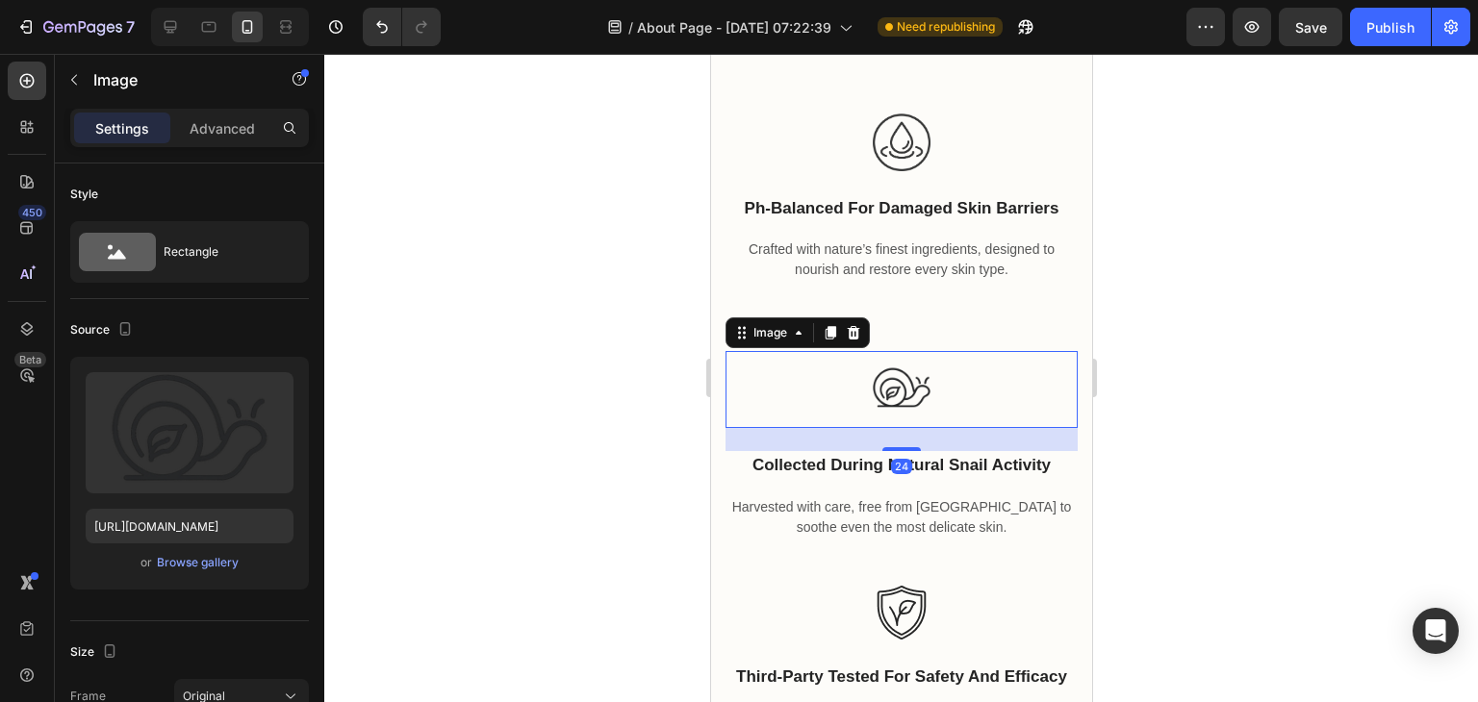
click at [1212, 382] on div at bounding box center [901, 378] width 1154 height 648
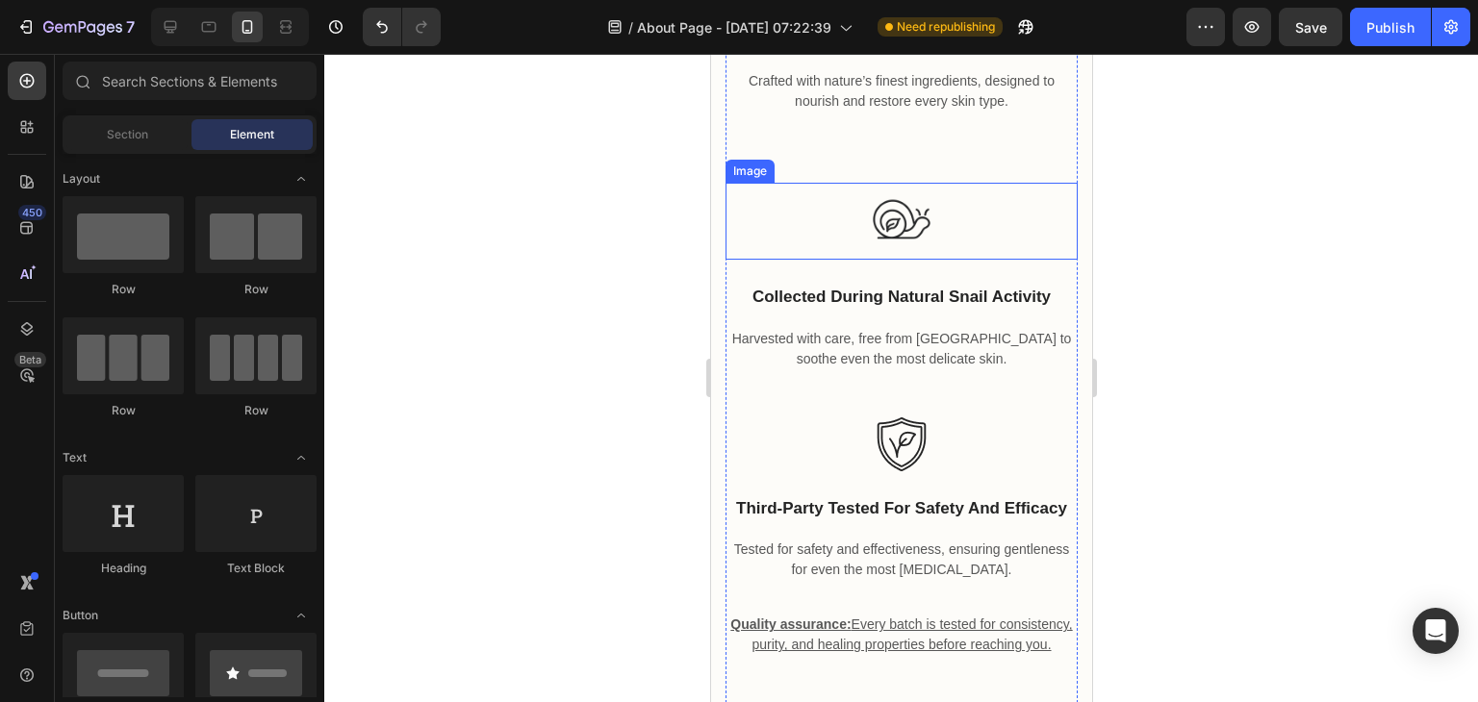
scroll to position [5686, 0]
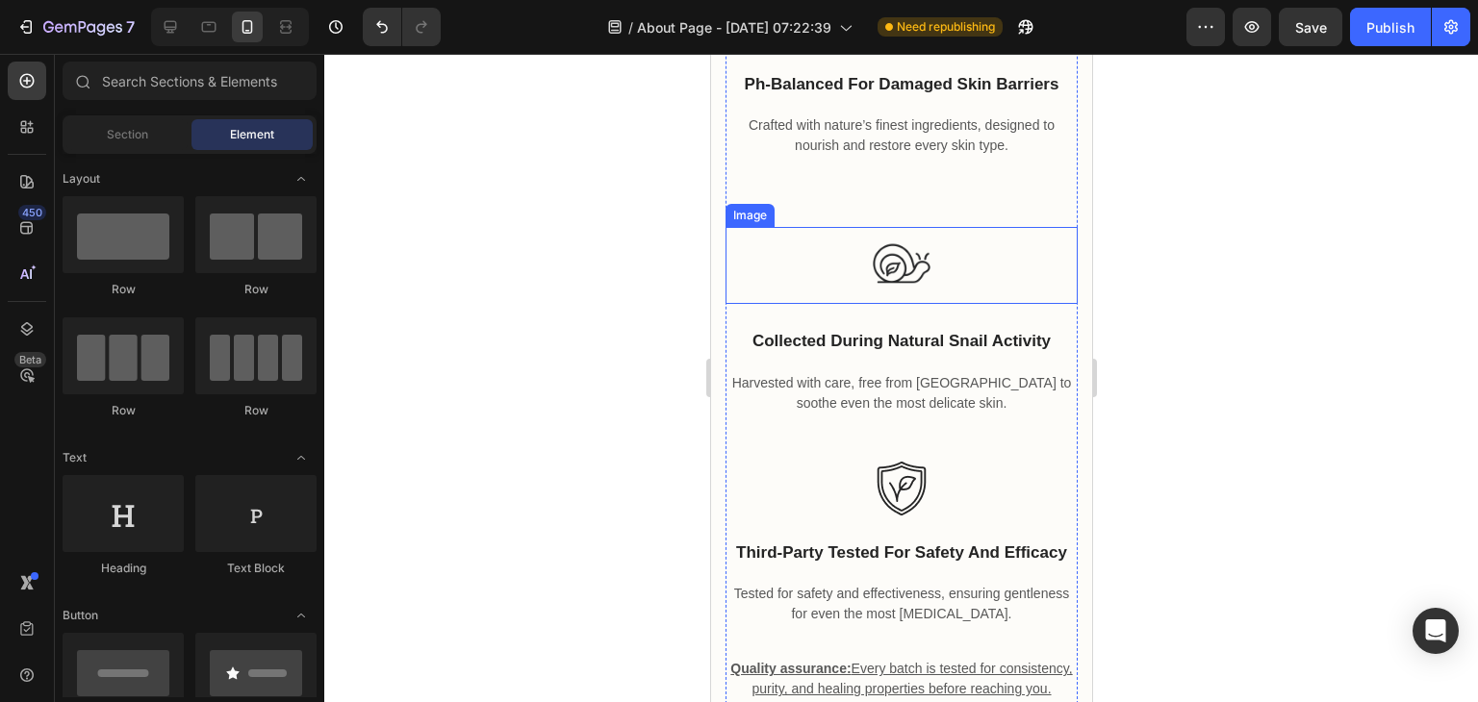
click at [906, 283] on img at bounding box center [900, 265] width 77 height 77
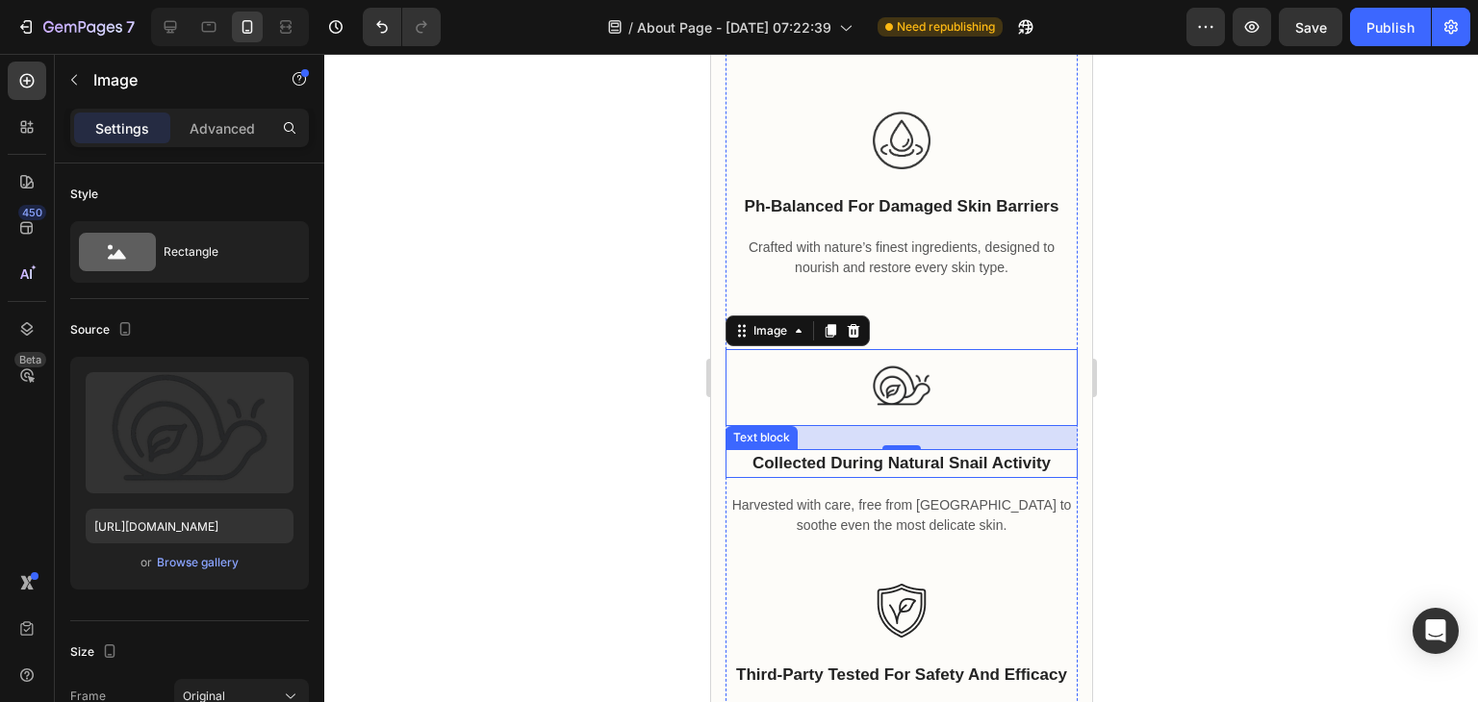
scroll to position [5563, 0]
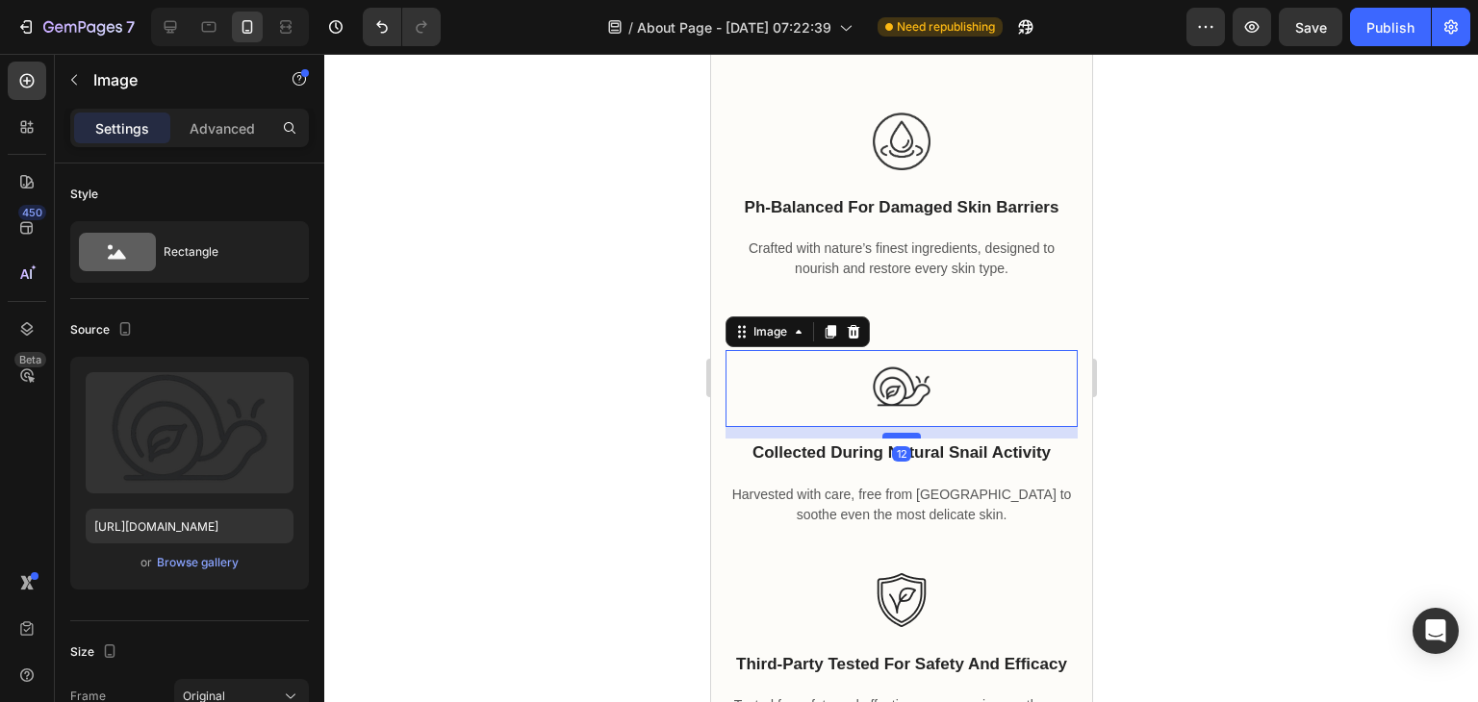
drag, startPoint x: 890, startPoint y: 455, endPoint x: 897, endPoint y: 444, distance: 13.4
click at [897, 439] on div at bounding box center [900, 436] width 38 height 6
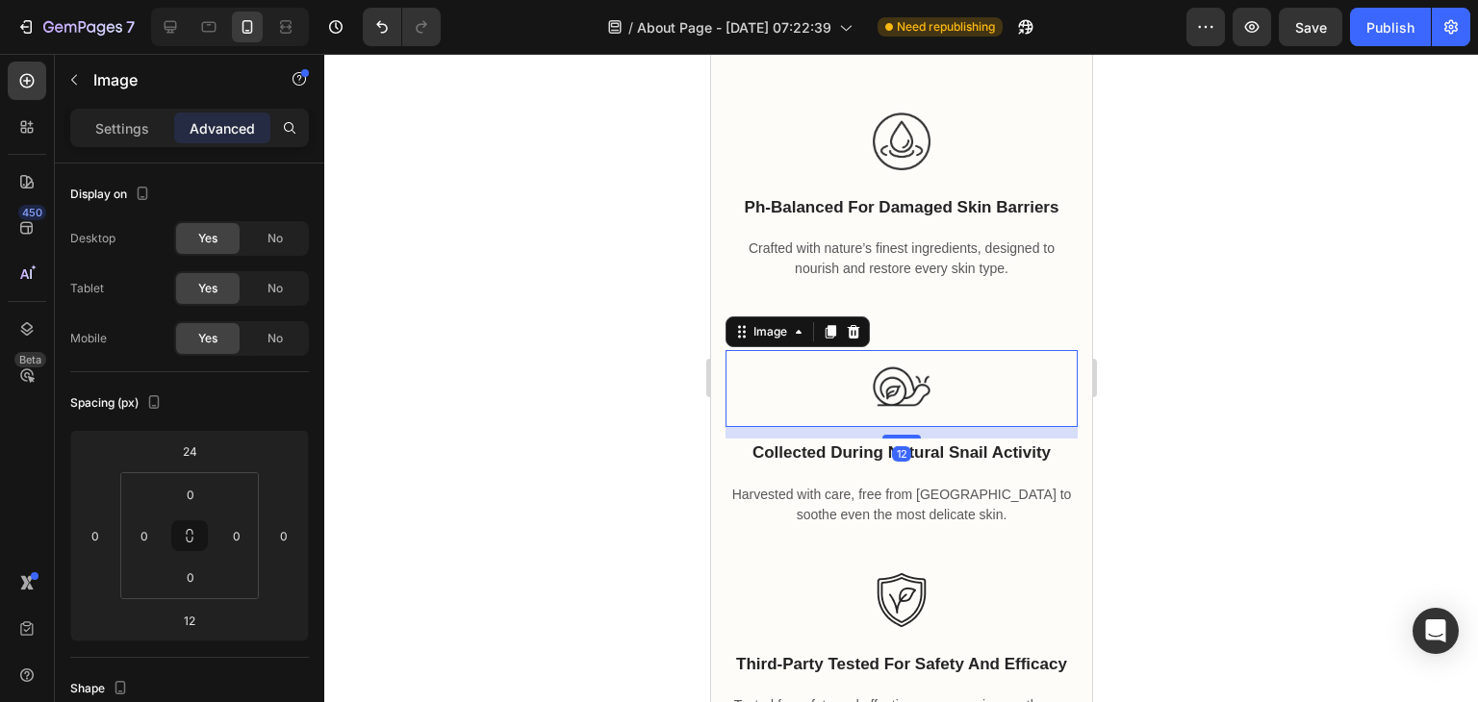
click at [1358, 360] on div at bounding box center [901, 378] width 1154 height 648
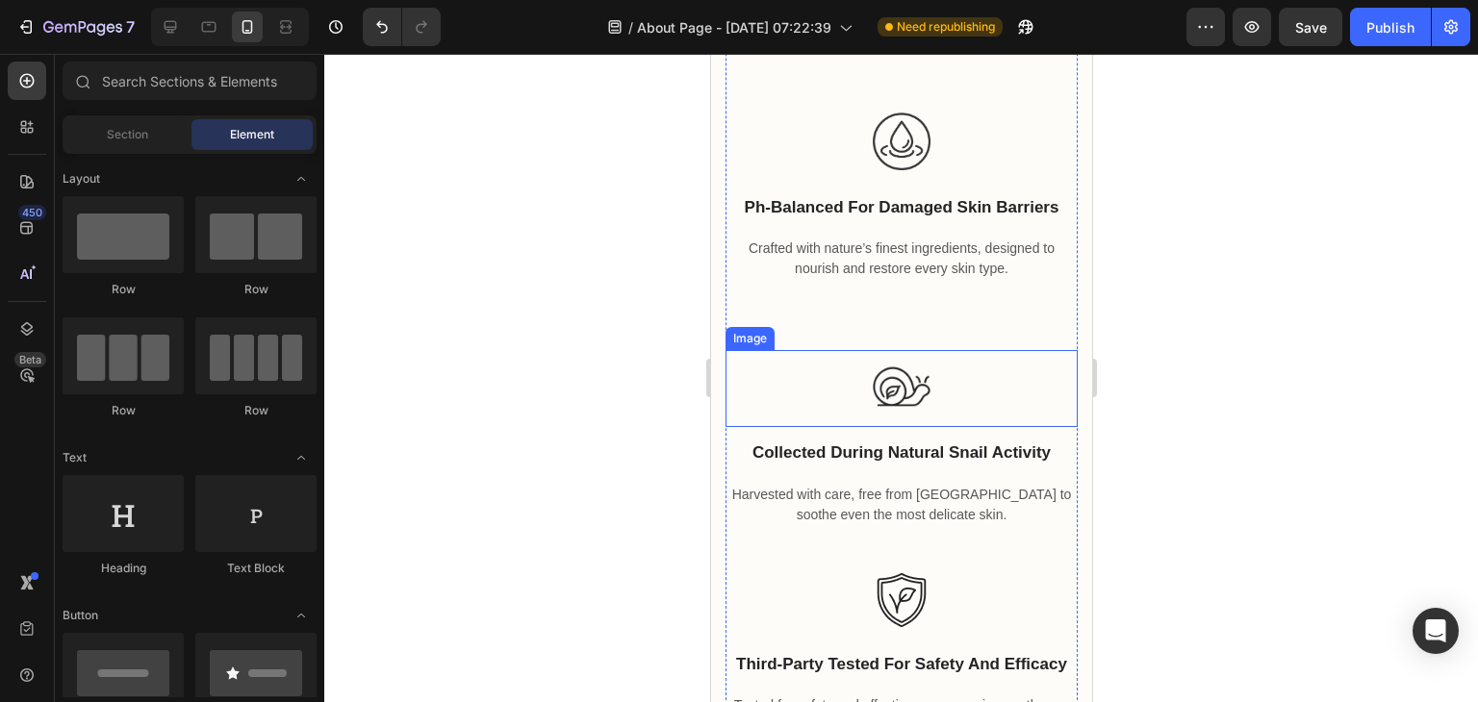
click at [916, 378] on img at bounding box center [900, 388] width 77 height 77
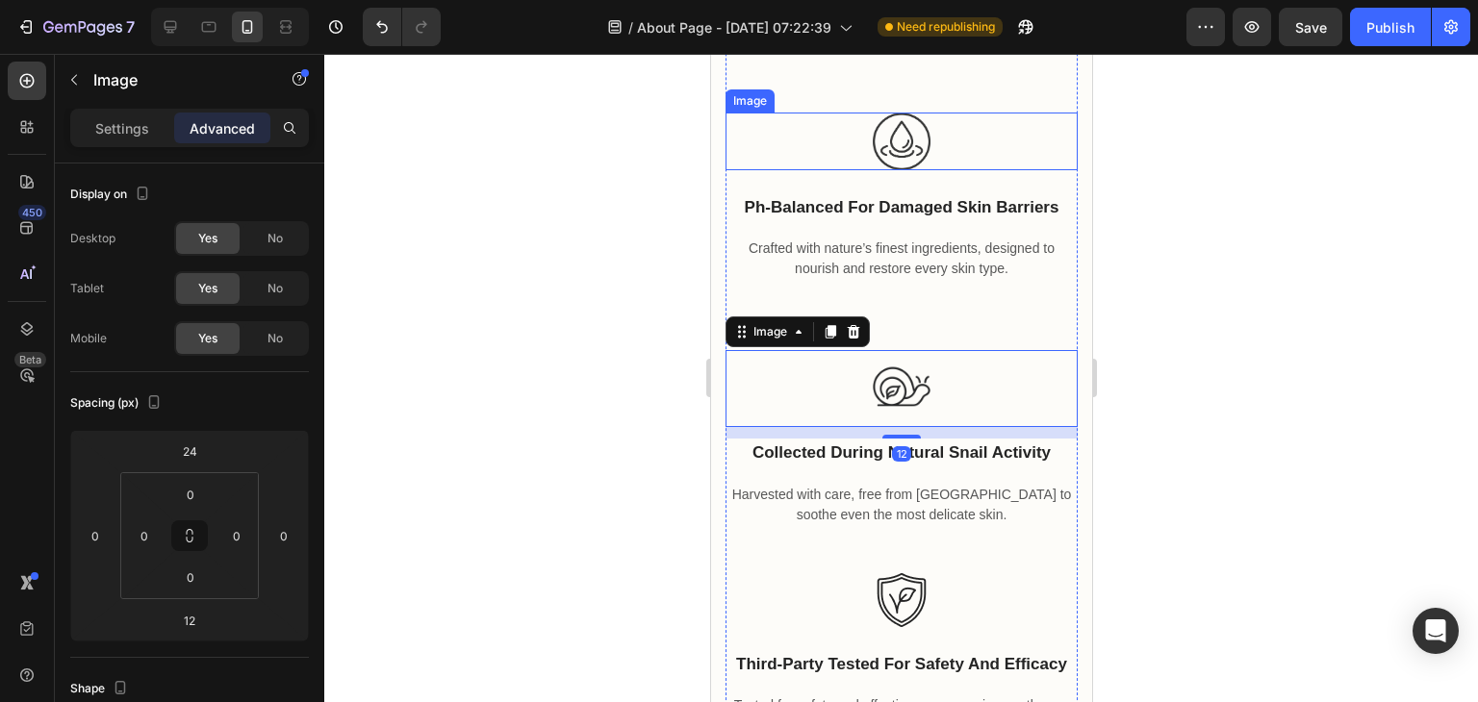
click at [872, 137] on img at bounding box center [901, 142] width 58 height 58
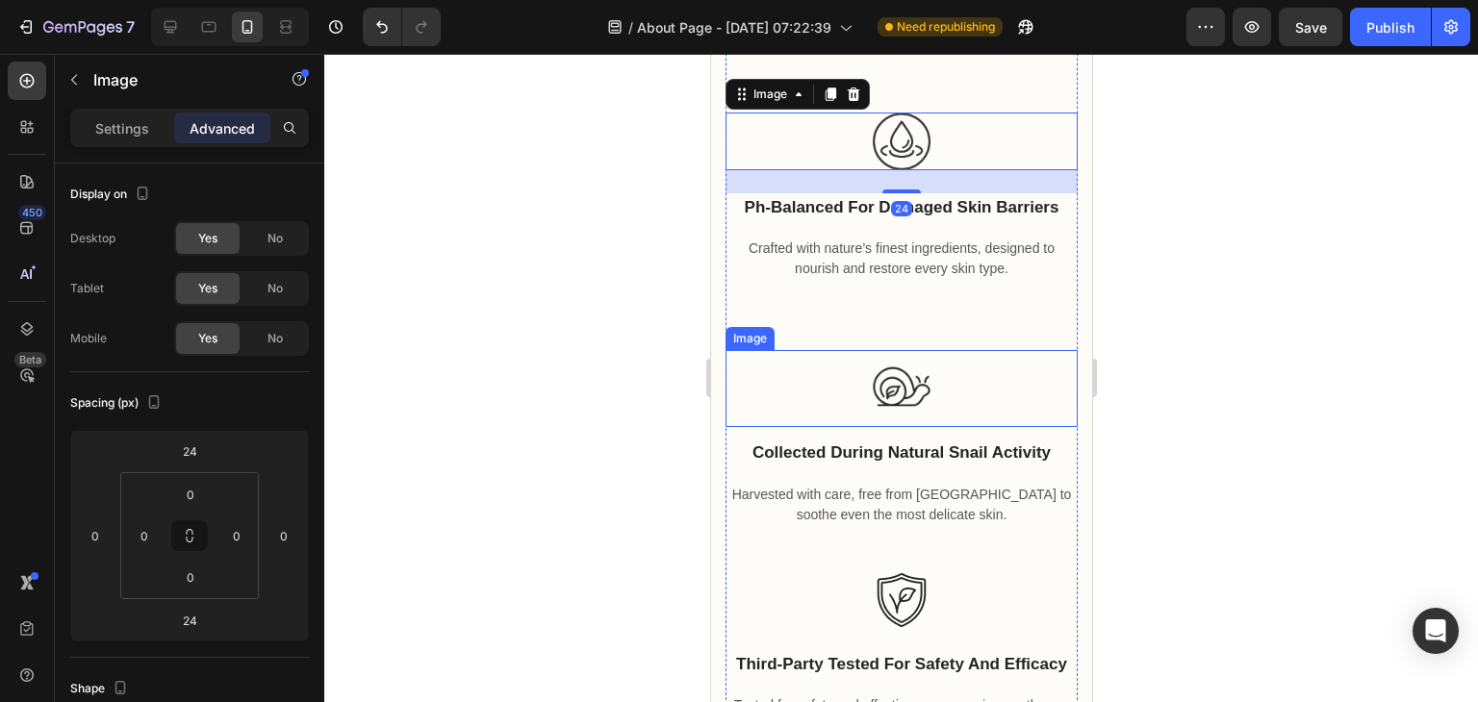
click at [862, 412] on img at bounding box center [900, 388] width 77 height 77
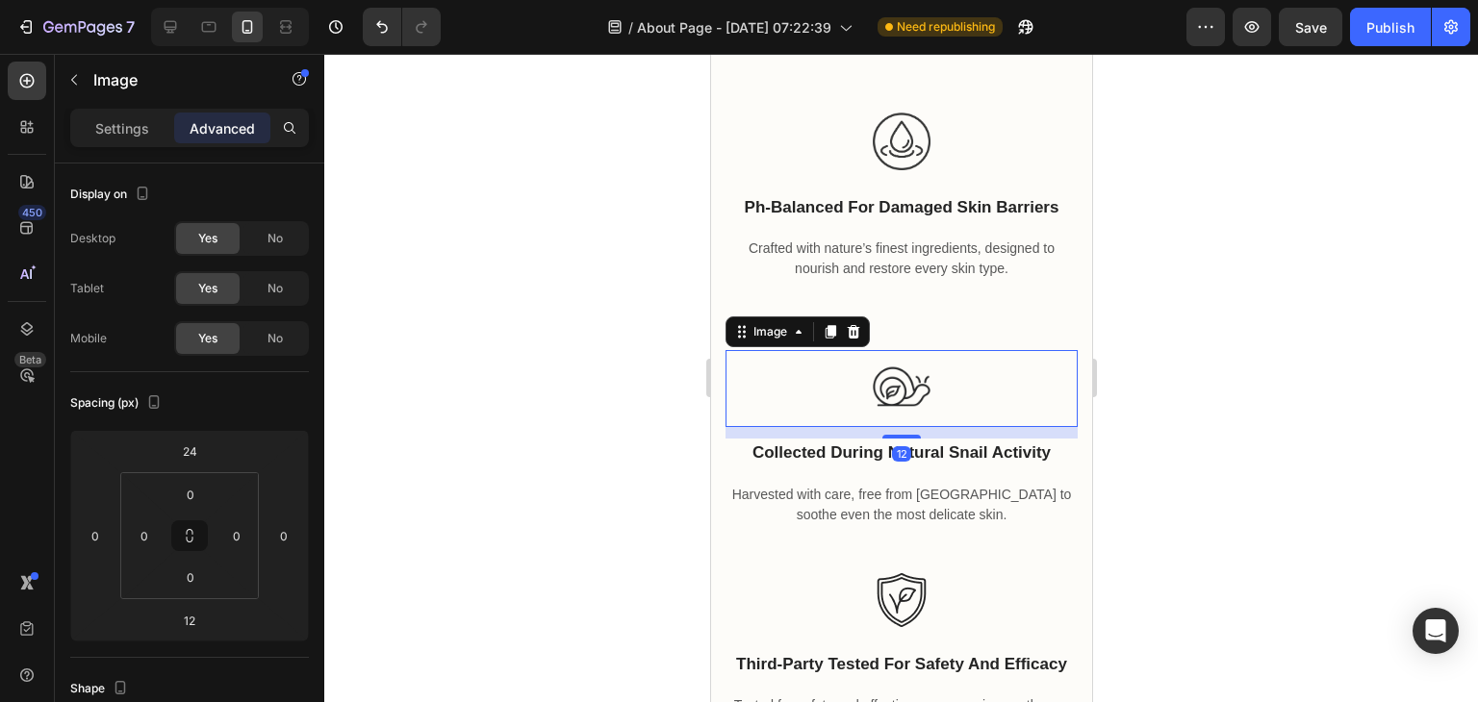
click at [940, 408] on div at bounding box center [900, 388] width 352 height 77
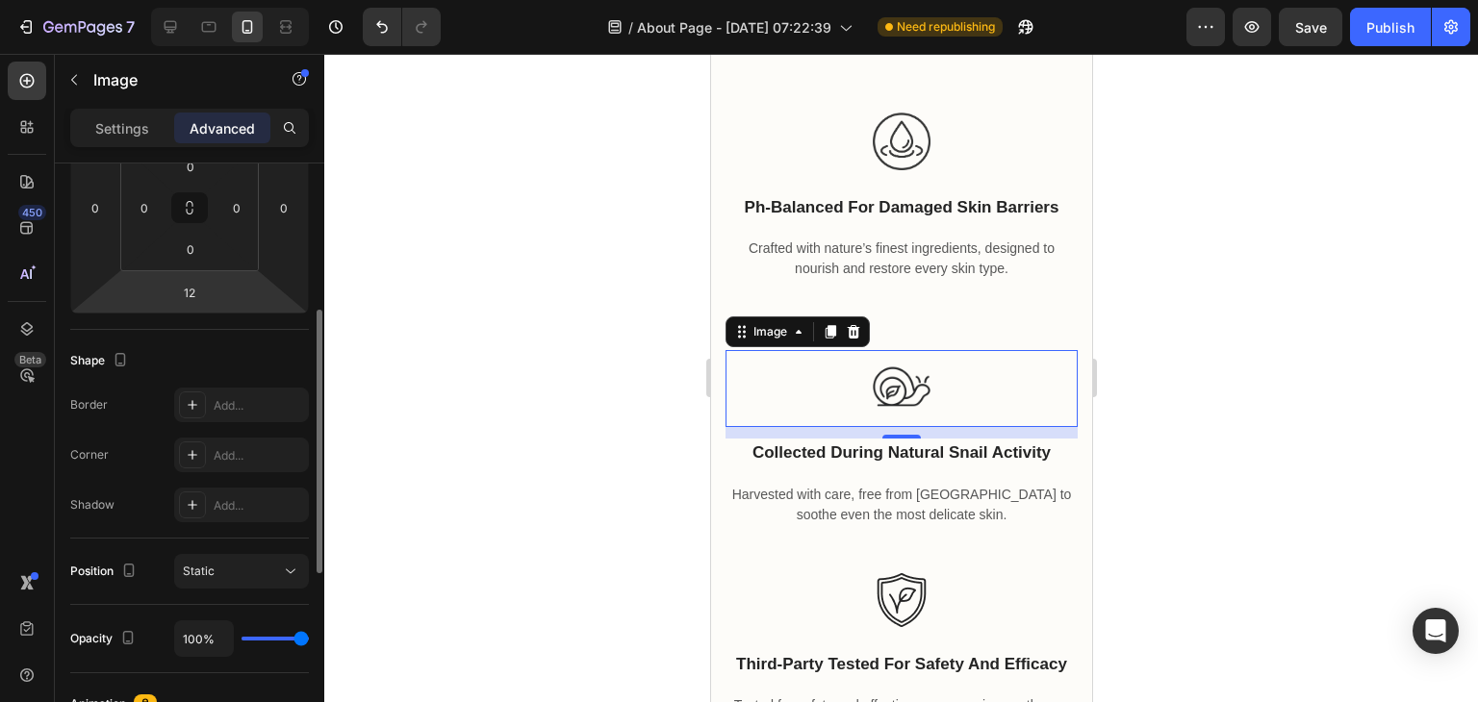
click at [185, 448] on icon at bounding box center [192, 454] width 15 height 15
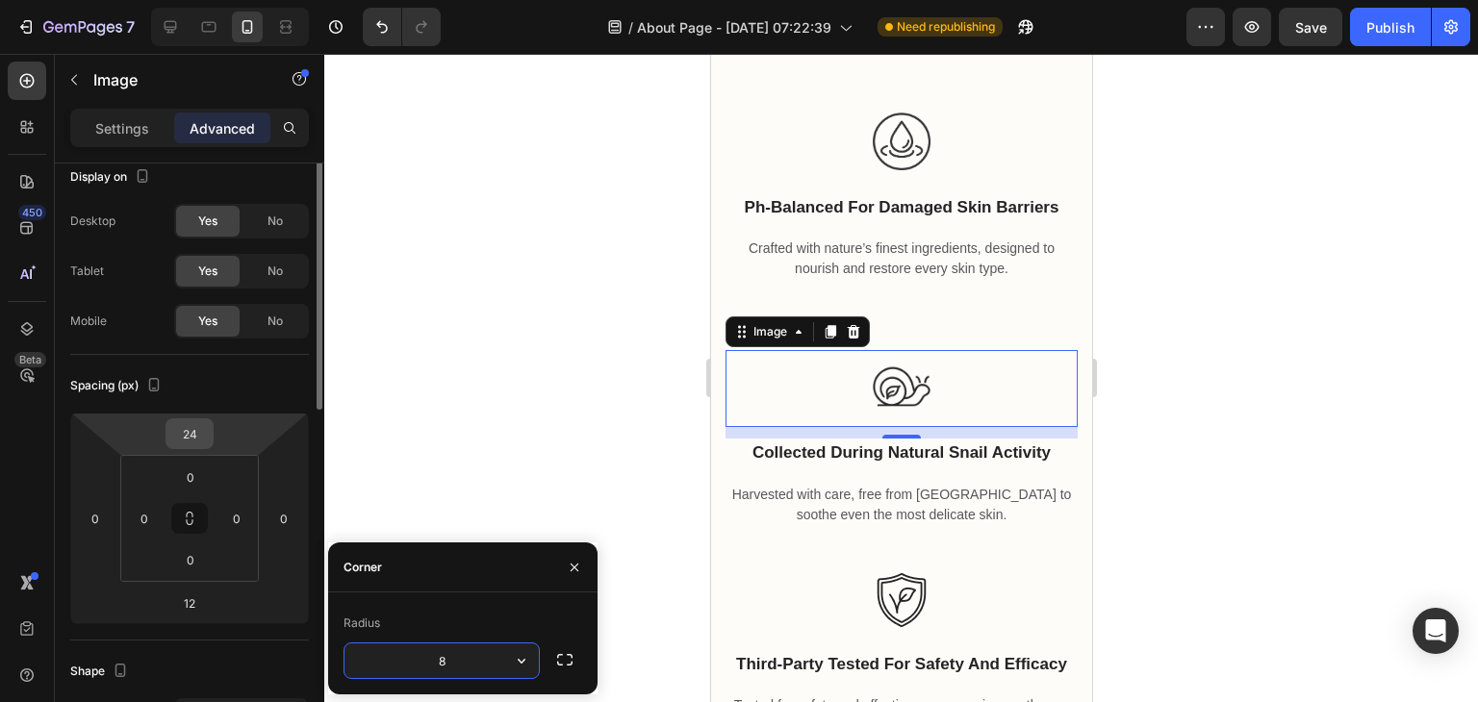
scroll to position [0, 0]
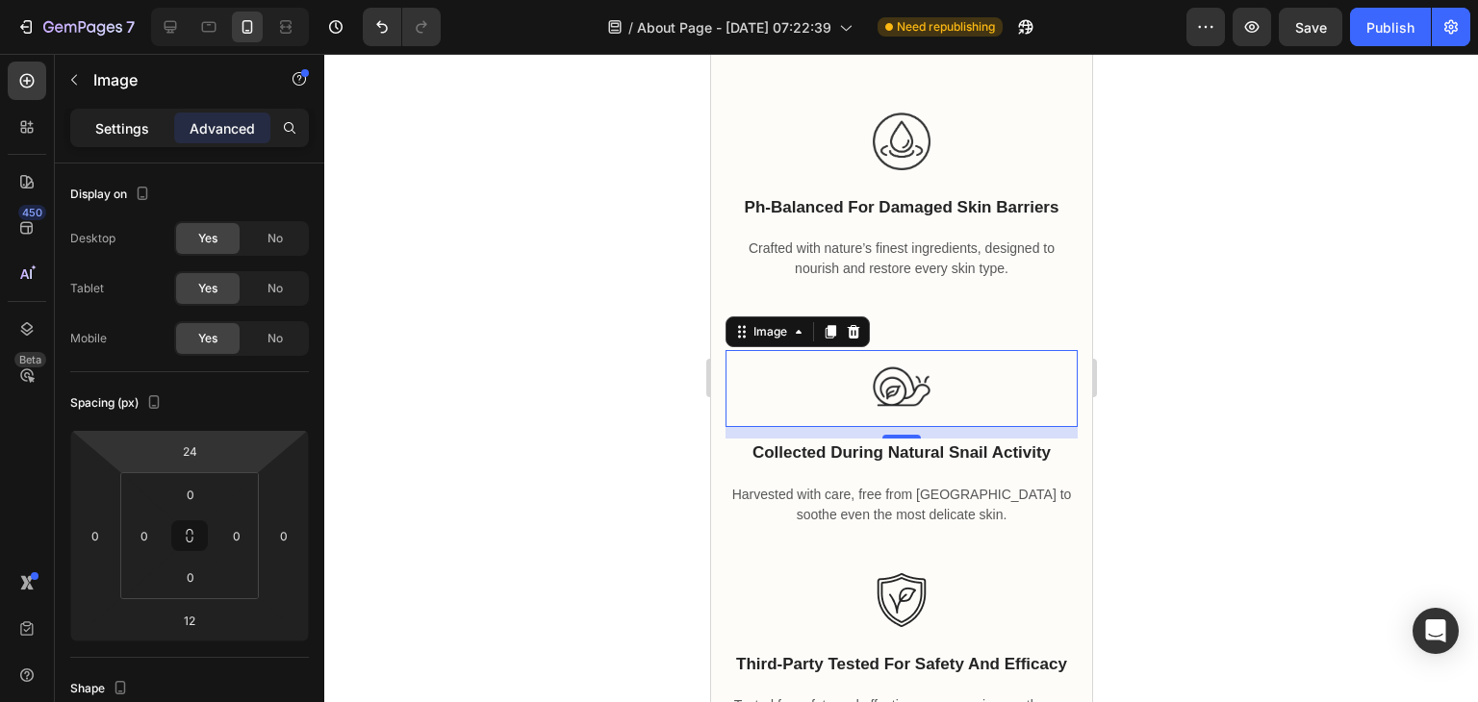
click at [102, 133] on p "Settings" at bounding box center [122, 128] width 54 height 20
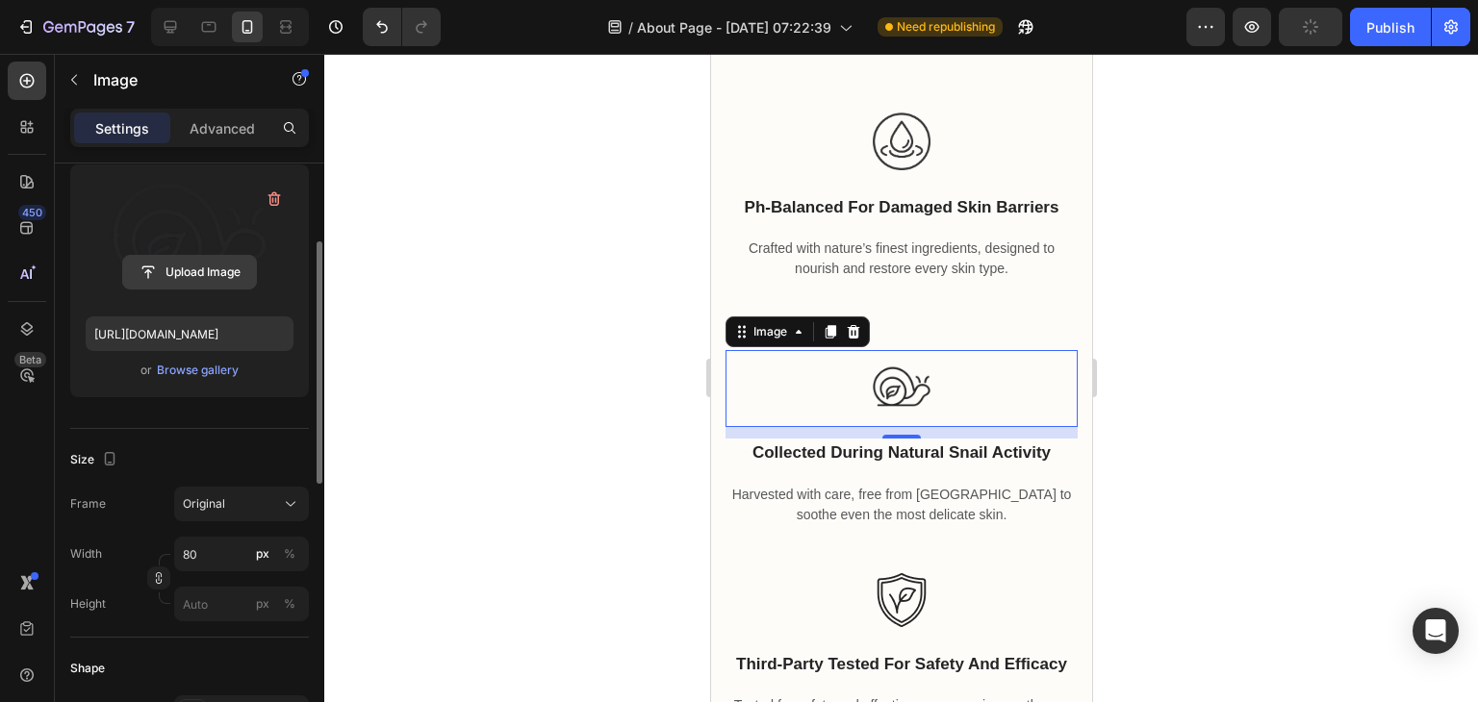
scroll to position [192, 0]
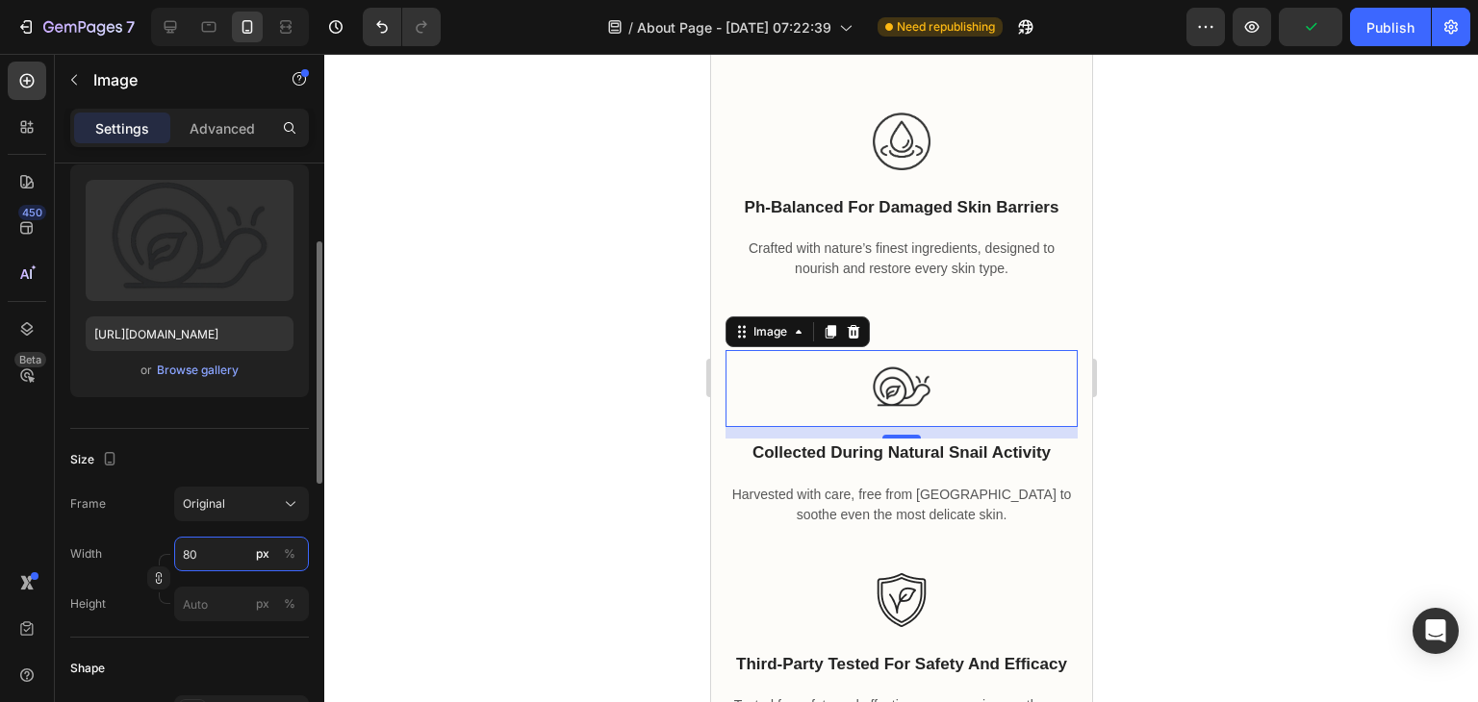
click at [203, 567] on input "80" at bounding box center [241, 554] width 135 height 35
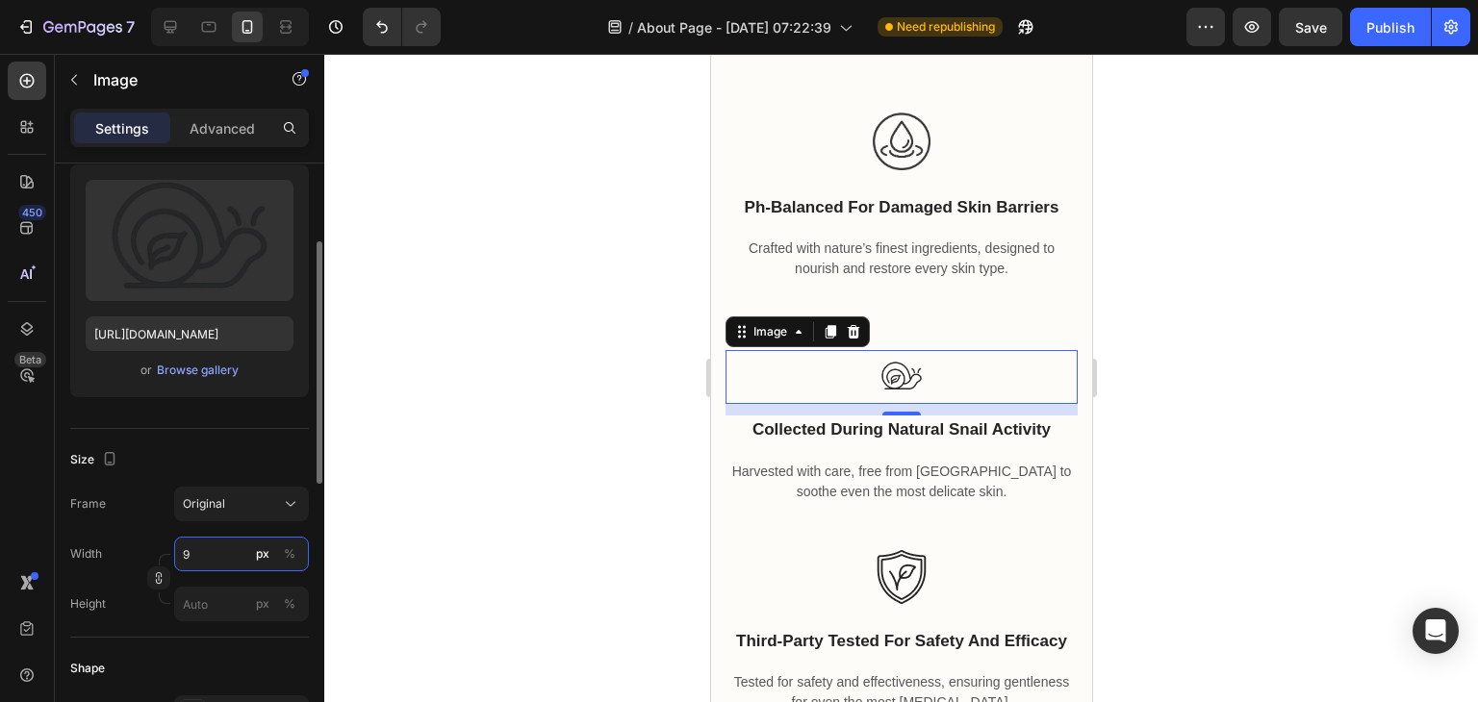
type input "90"
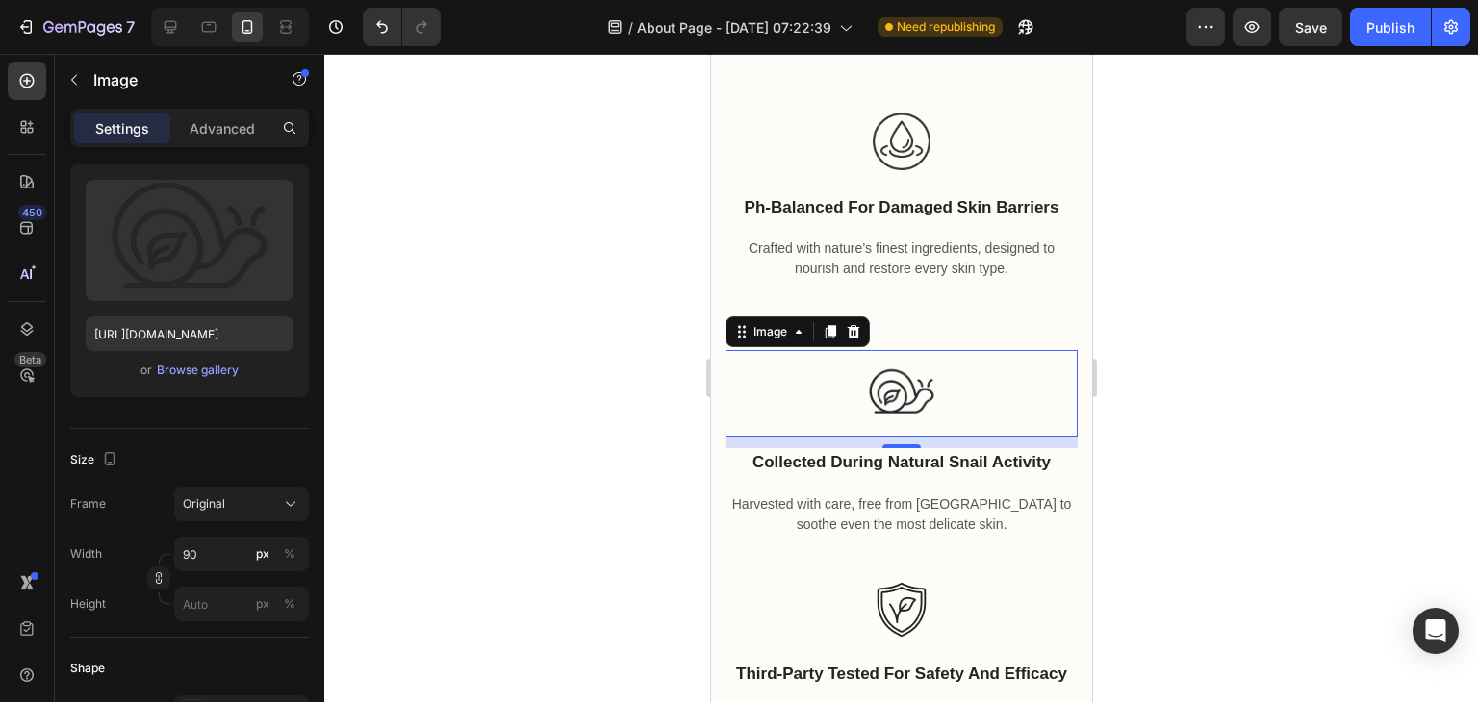
click at [633, 385] on div at bounding box center [901, 378] width 1154 height 648
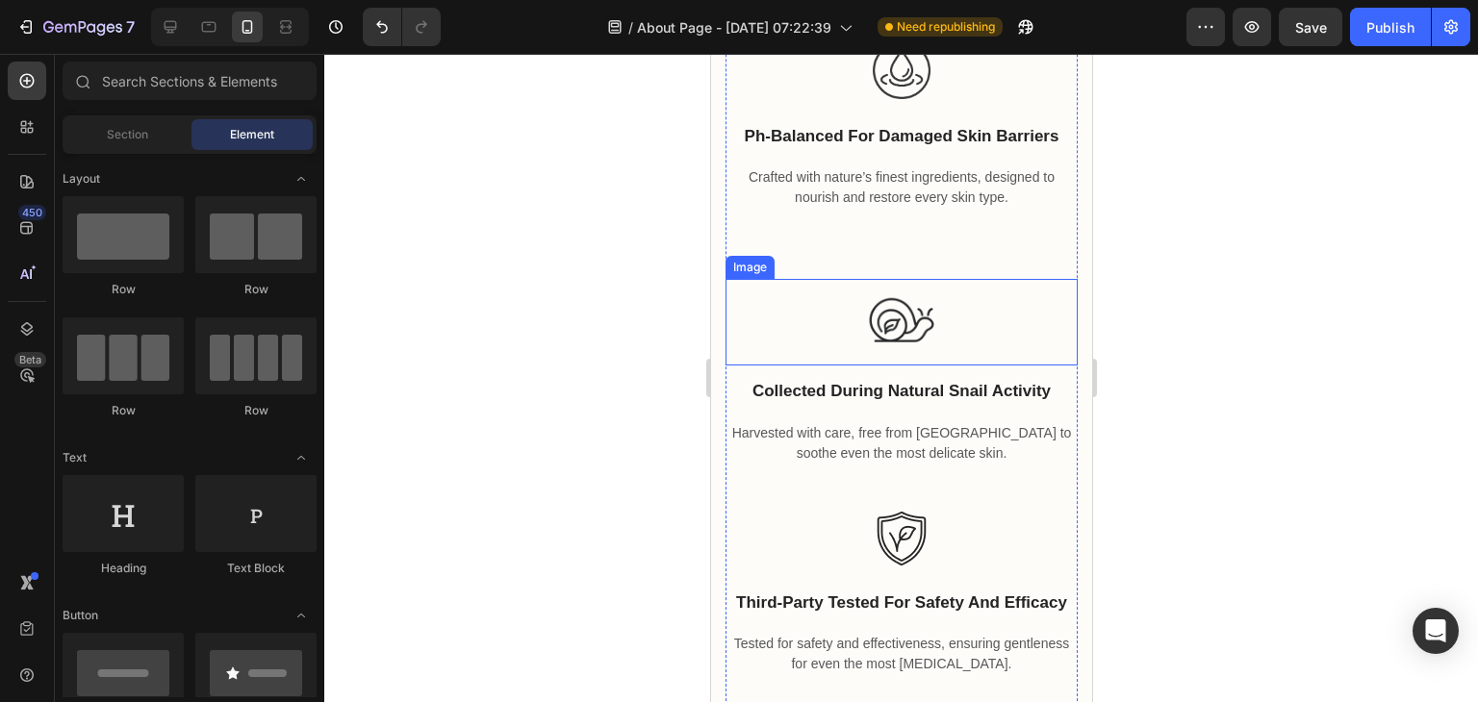
scroll to position [5575, 0]
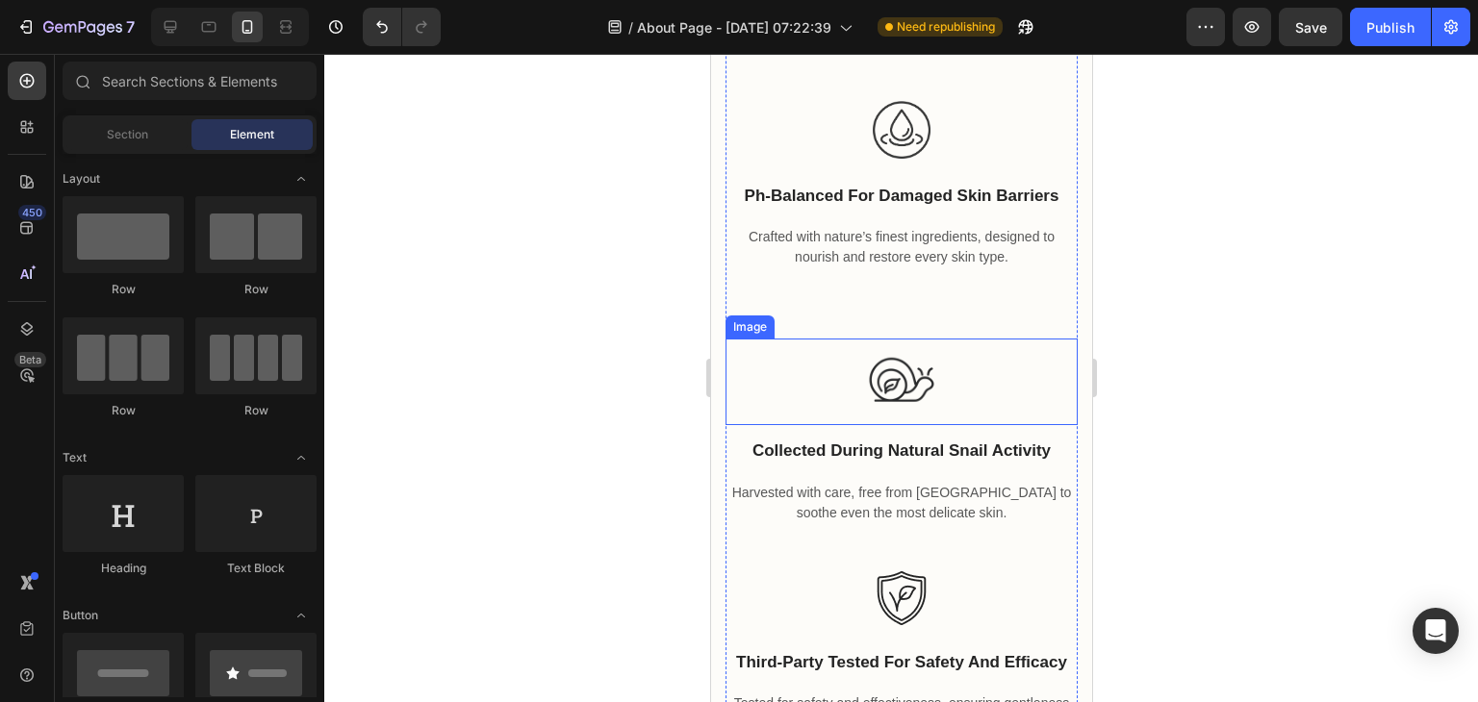
click at [909, 406] on img at bounding box center [900, 382] width 87 height 87
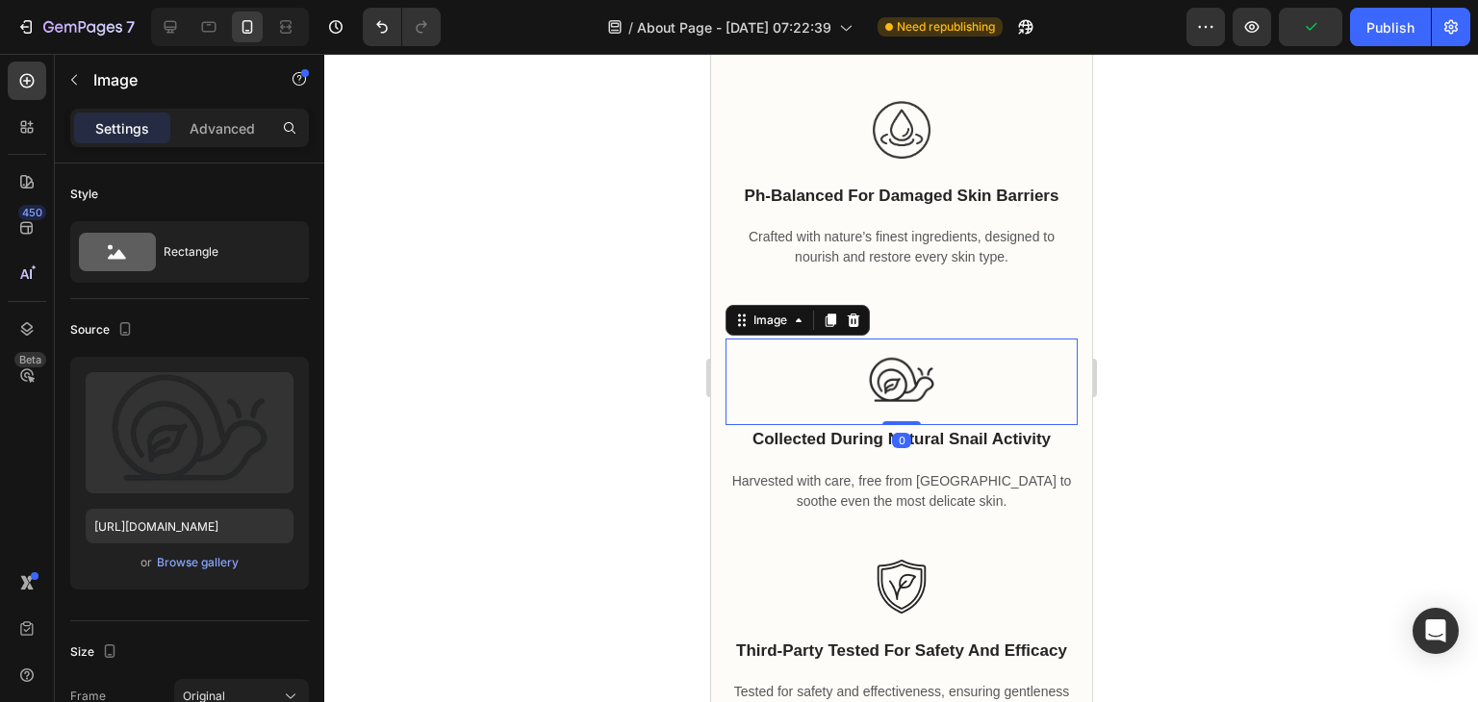
drag, startPoint x: 906, startPoint y: 442, endPoint x: 905, endPoint y: 409, distance: 32.7
click at [905, 409] on div "Image 0" at bounding box center [900, 382] width 352 height 87
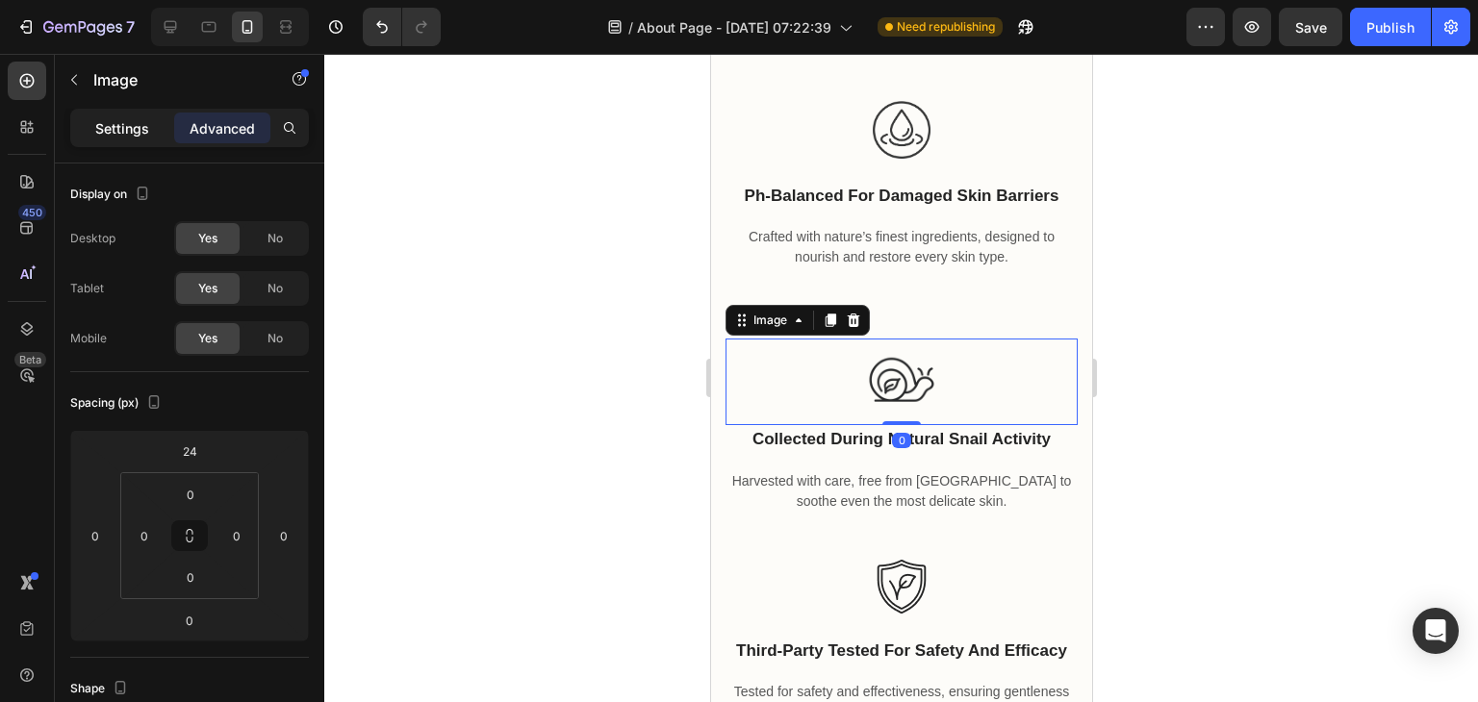
click at [144, 116] on div "Settings" at bounding box center [122, 128] width 96 height 31
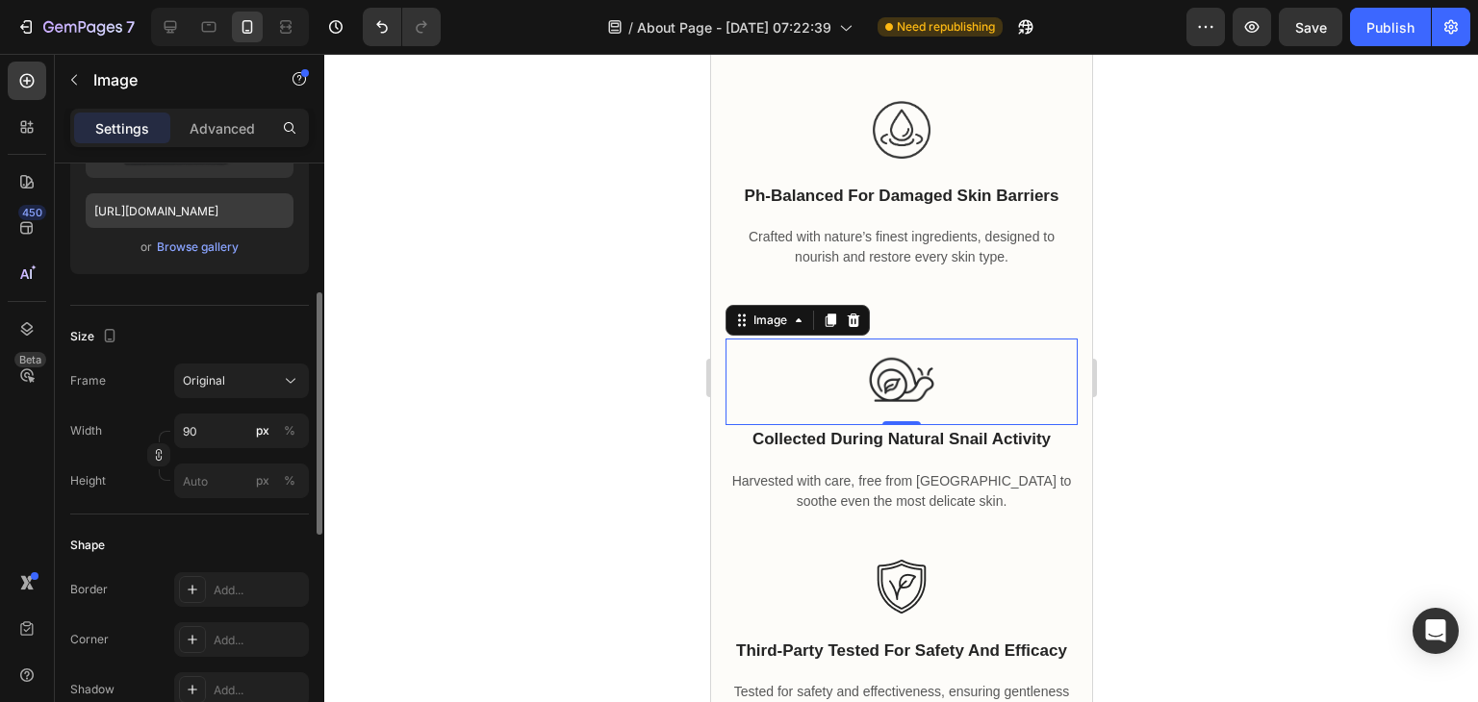
scroll to position [316, 0]
click at [211, 417] on input "90" at bounding box center [241, 431] width 135 height 35
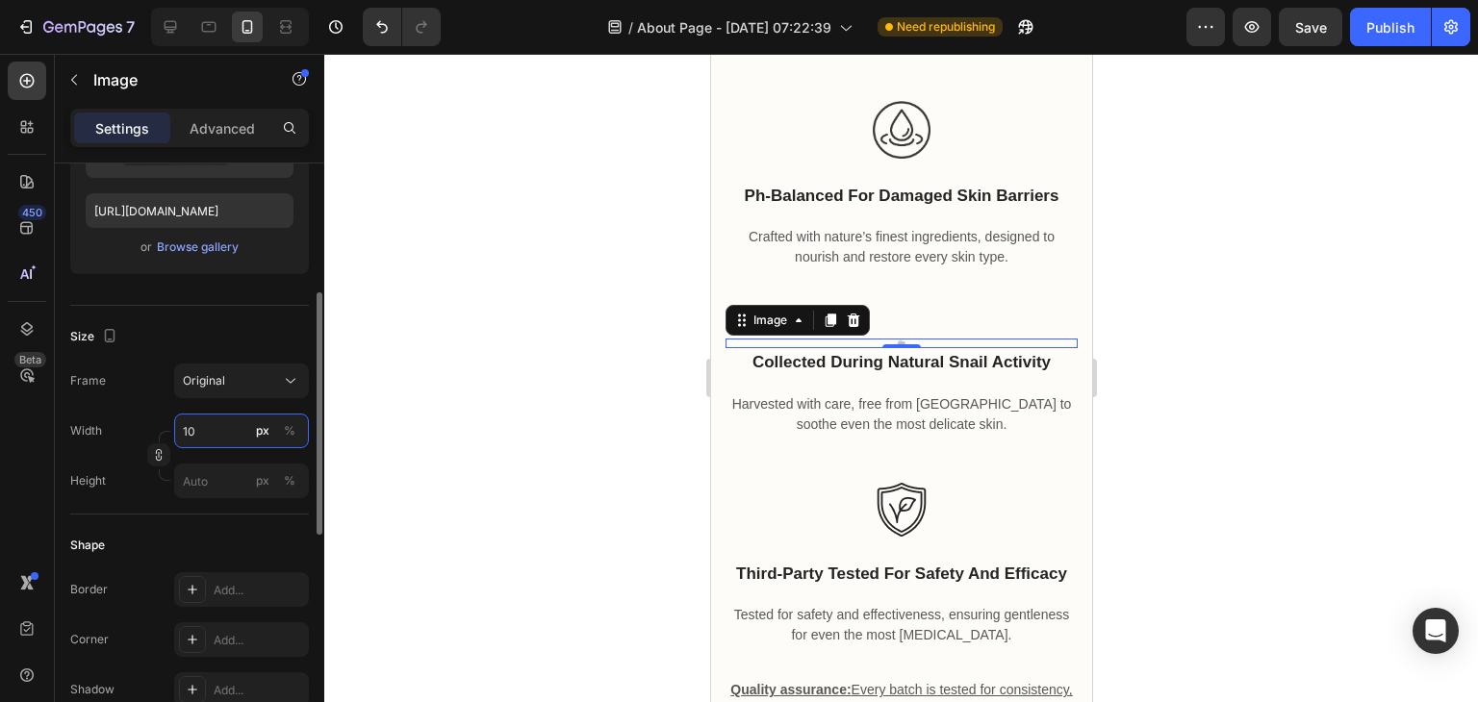
type input "100"
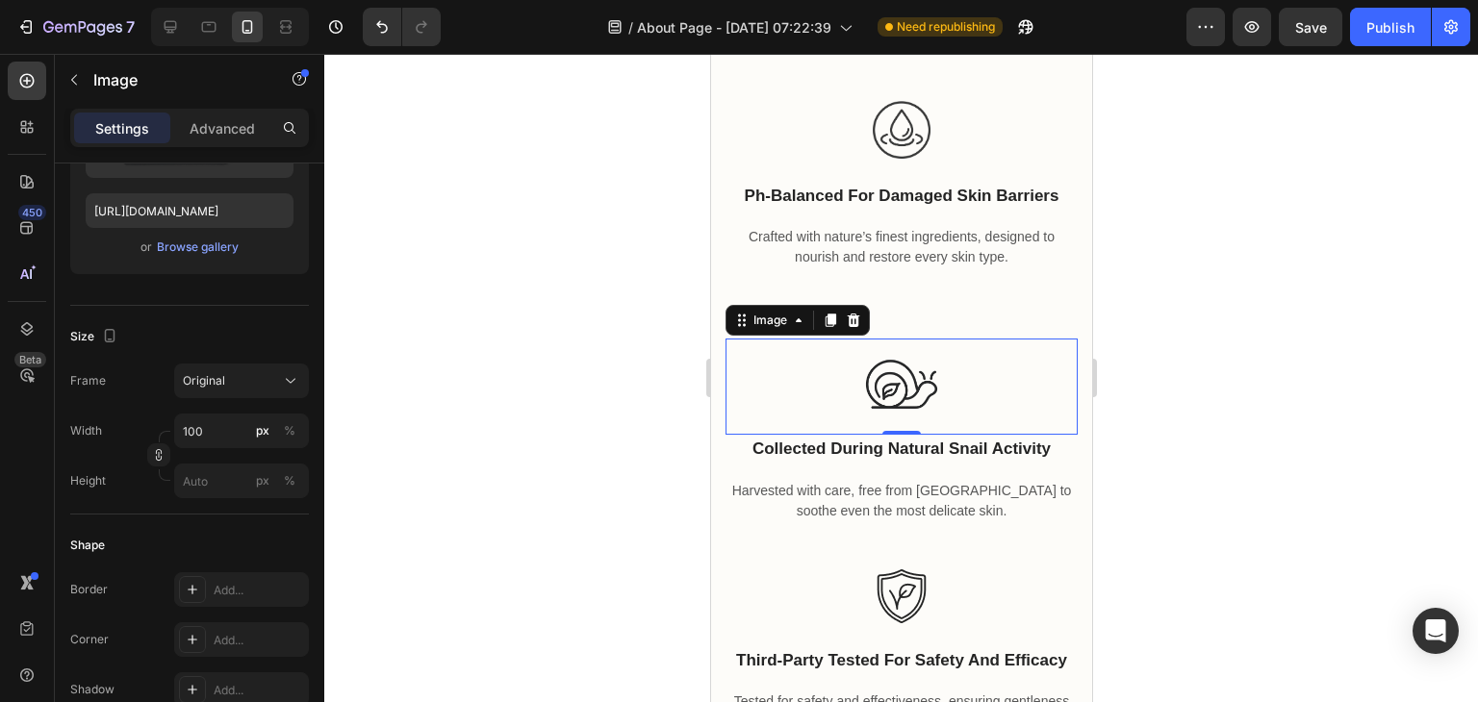
click at [1156, 381] on div at bounding box center [901, 378] width 1154 height 648
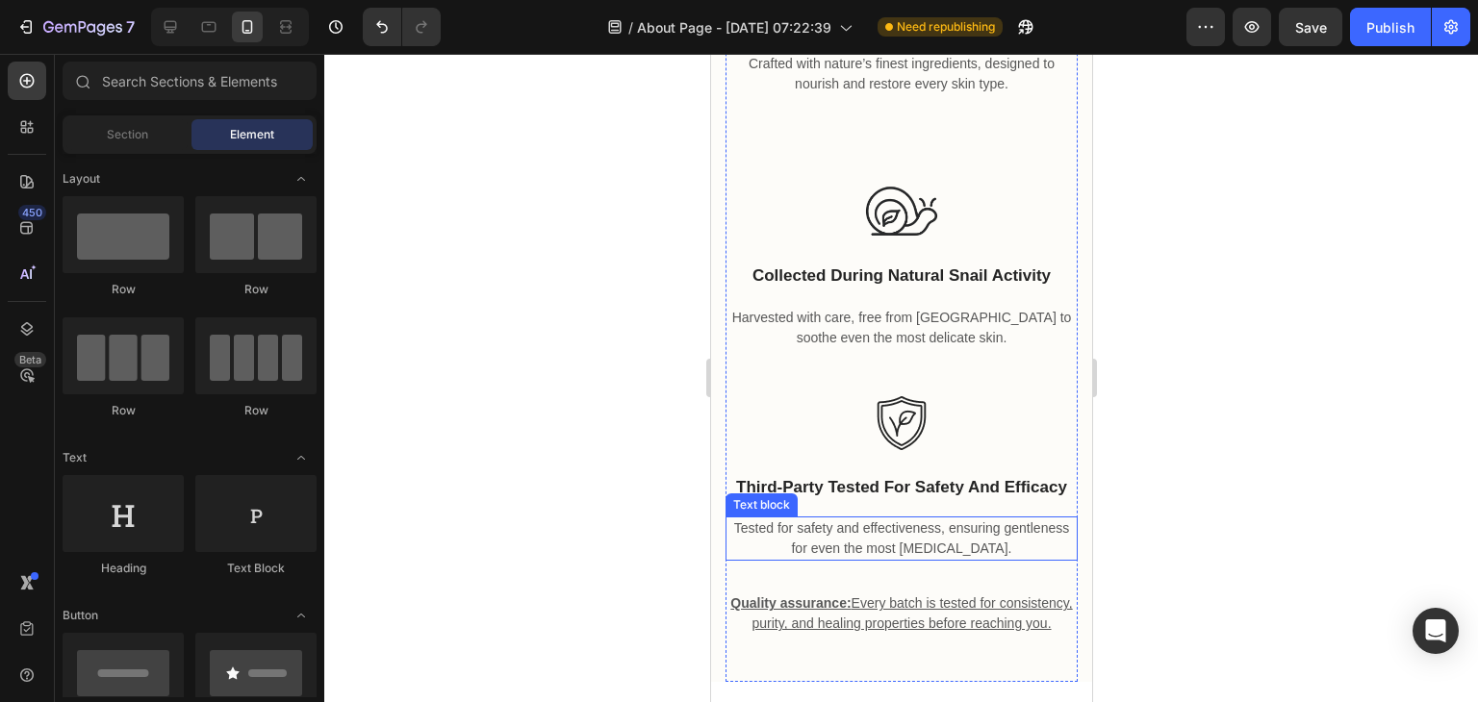
scroll to position [5552, 0]
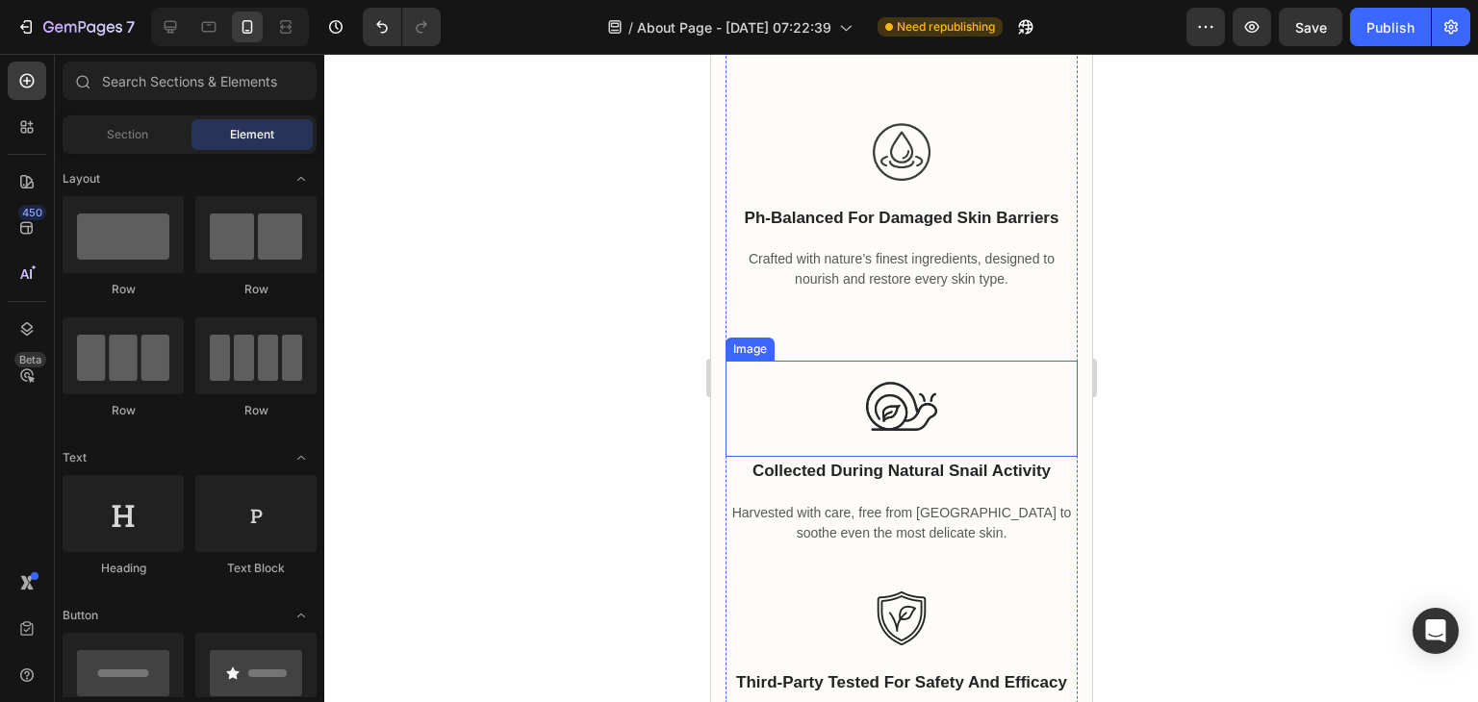
click at [890, 390] on img at bounding box center [900, 409] width 96 height 96
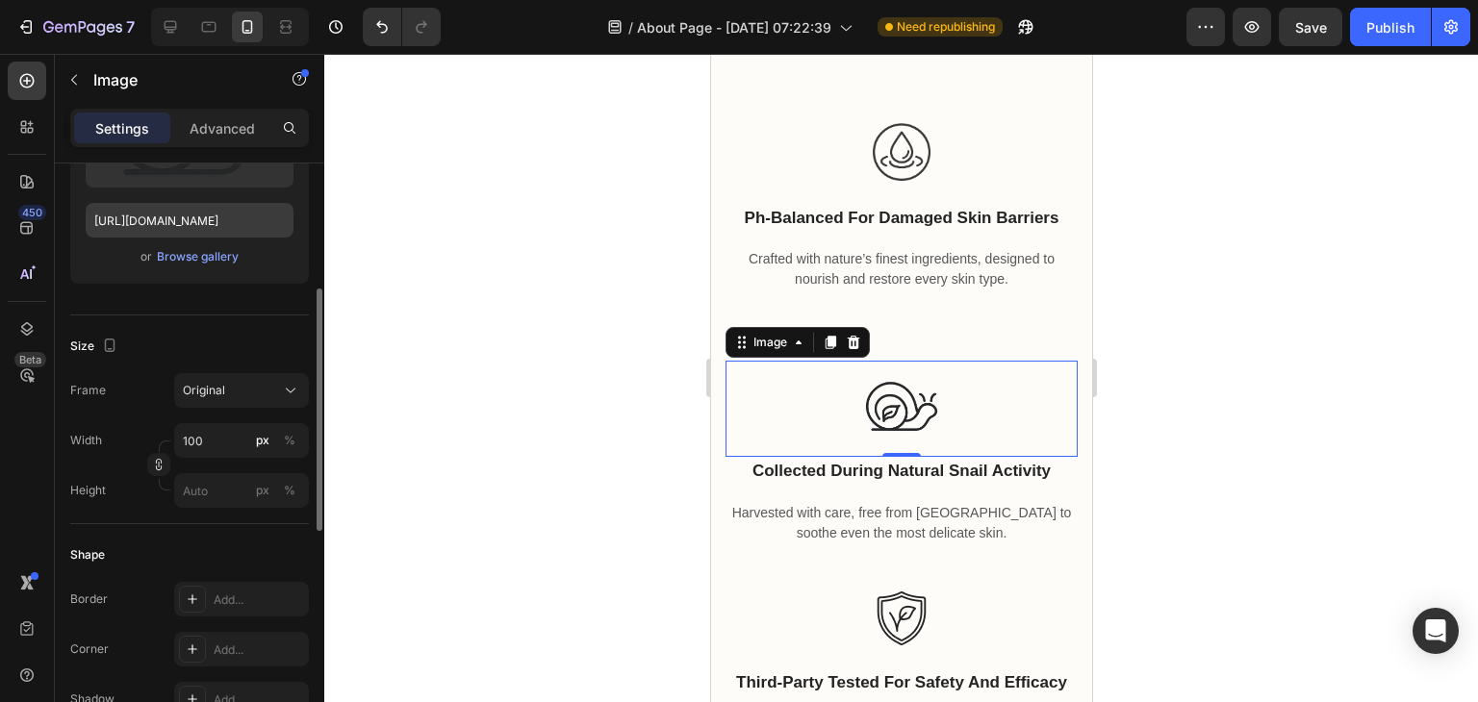
scroll to position [307, 0]
click at [221, 453] on input "100" at bounding box center [241, 439] width 135 height 35
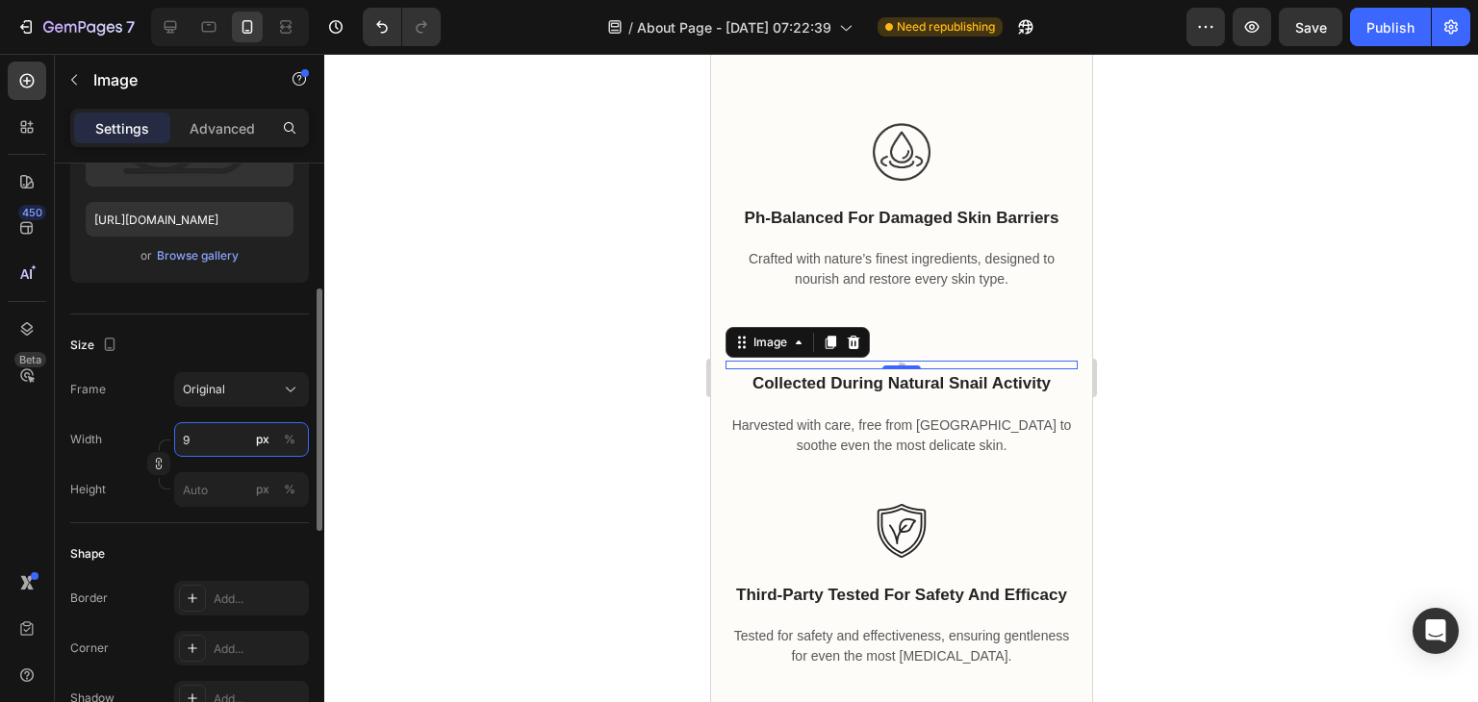
type input "90"
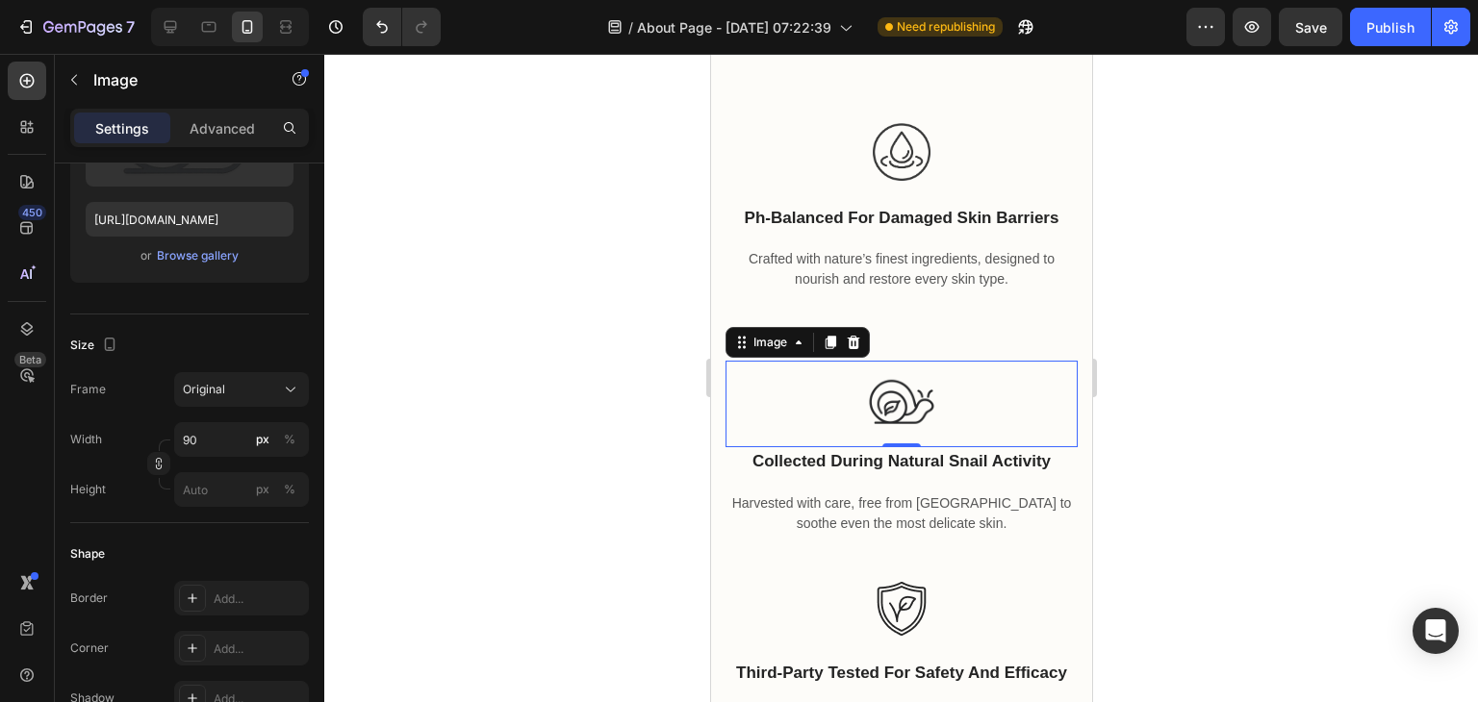
click at [1252, 363] on div at bounding box center [901, 378] width 1154 height 648
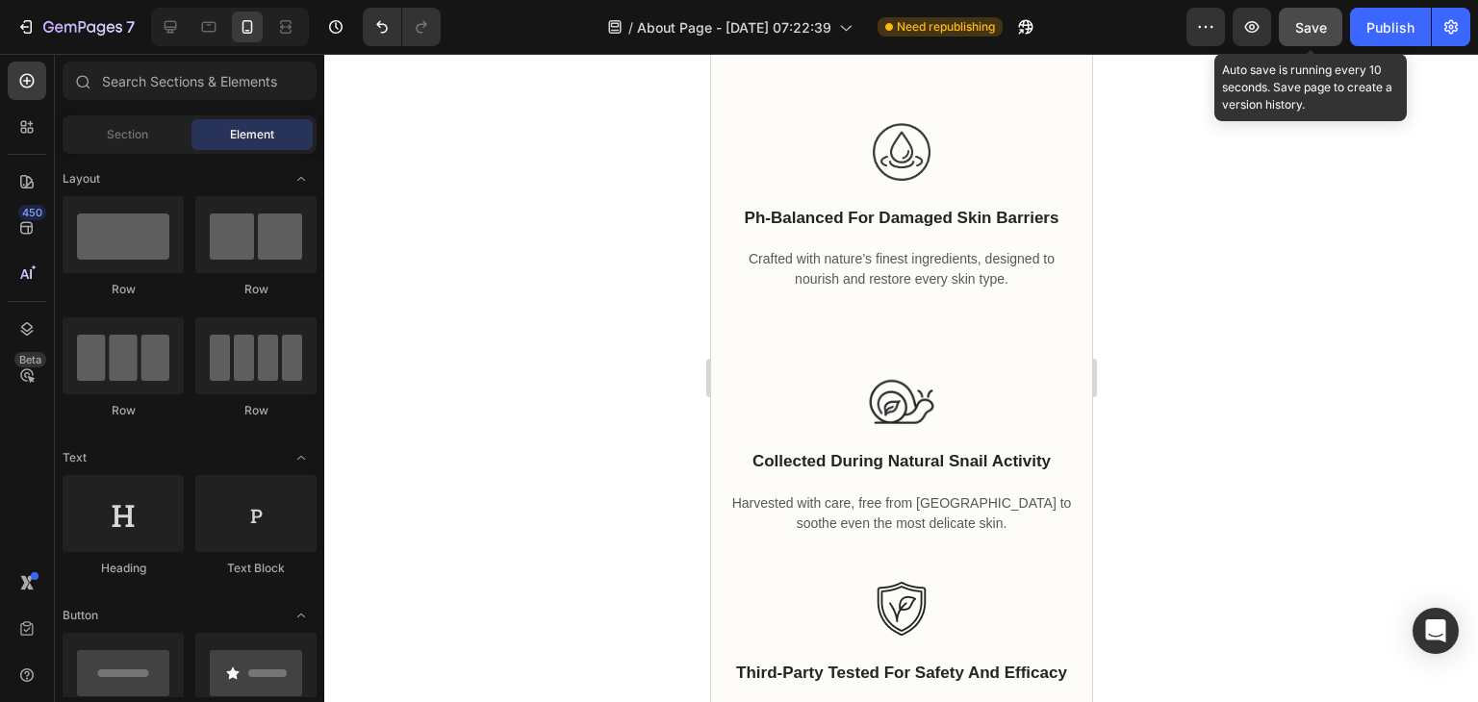
click at [1307, 20] on span "Save" at bounding box center [1311, 27] width 32 height 16
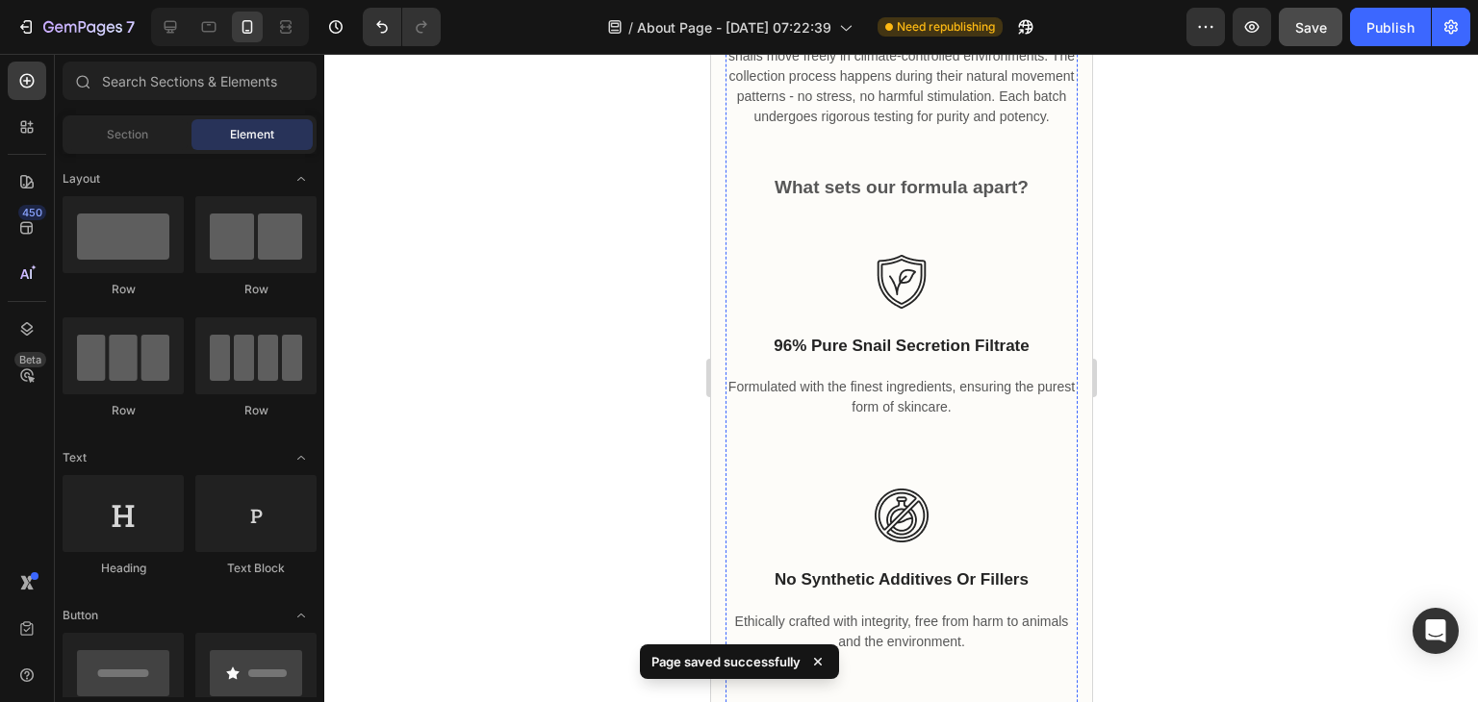
scroll to position [4912, 0]
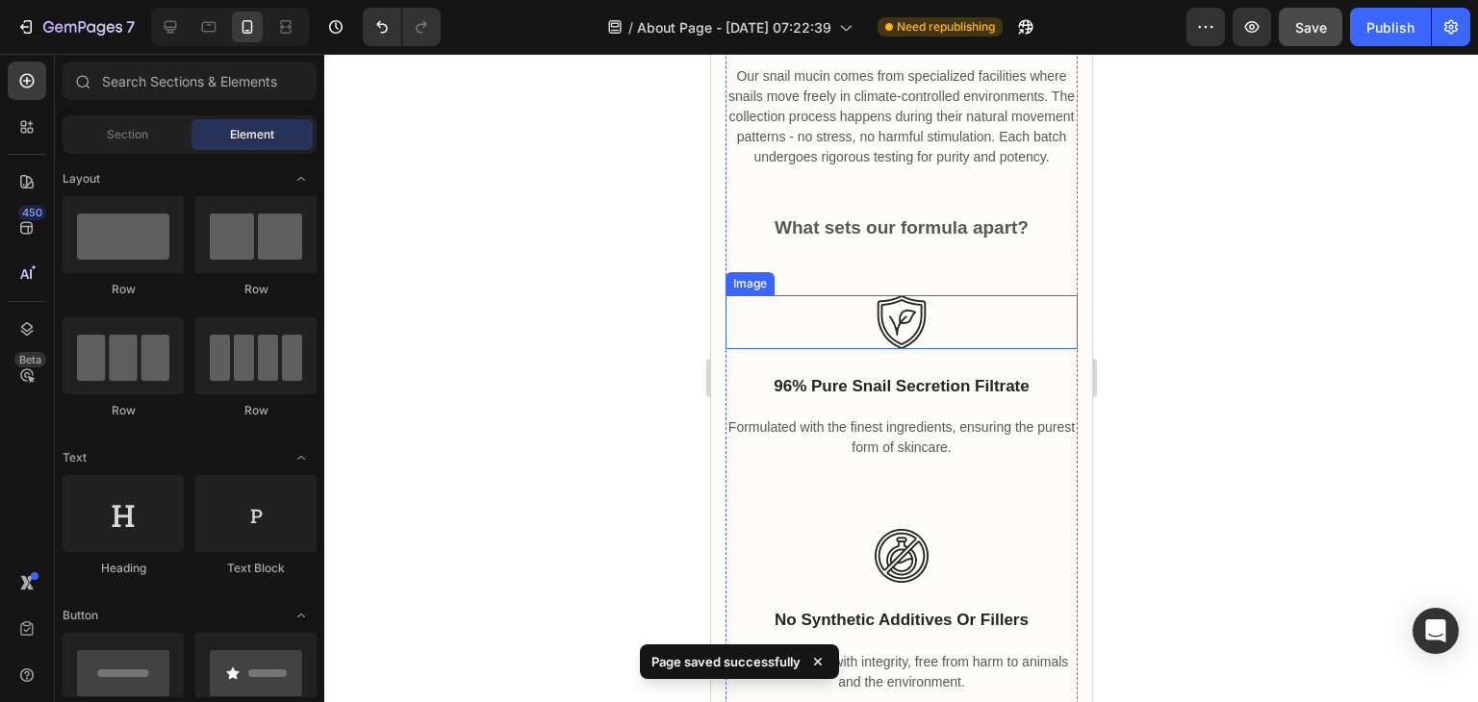
click at [885, 326] on img at bounding box center [901, 322] width 54 height 54
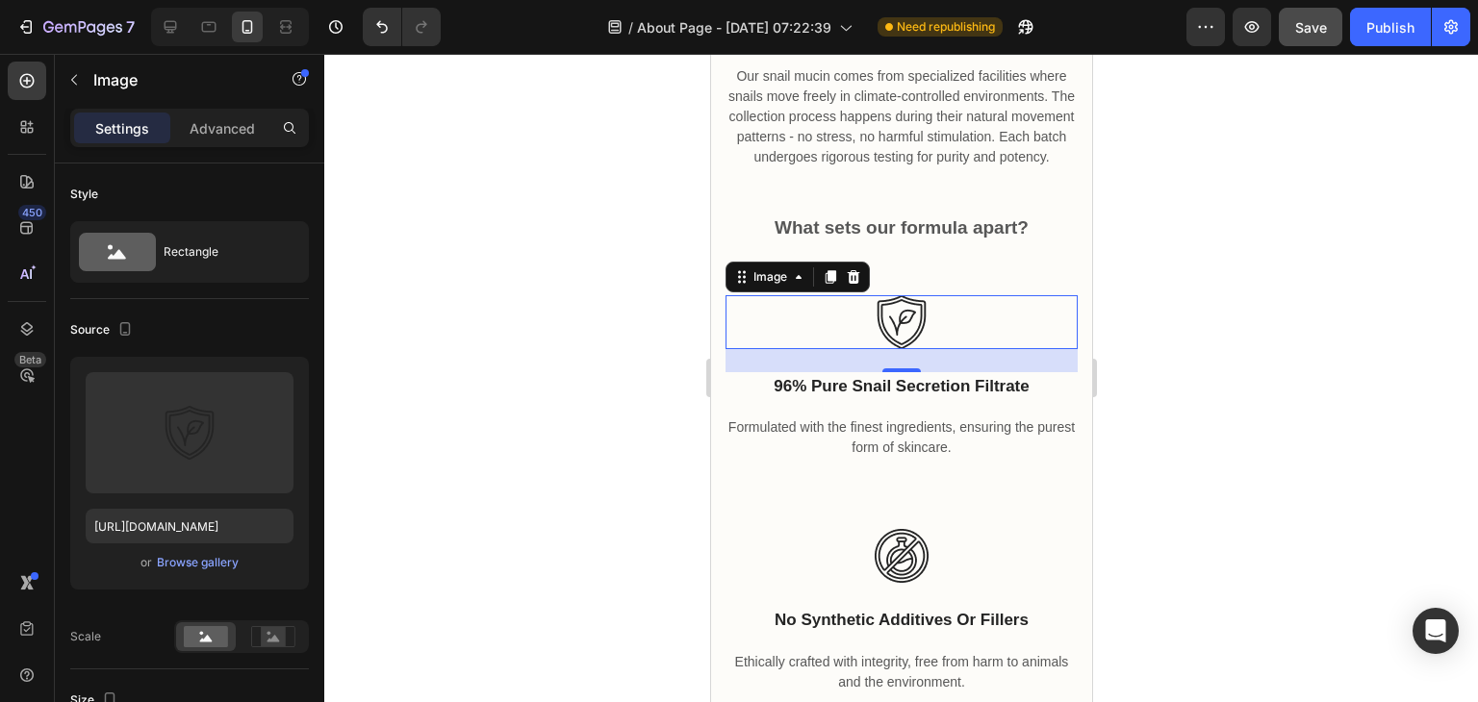
click at [1231, 328] on div at bounding box center [901, 378] width 1154 height 648
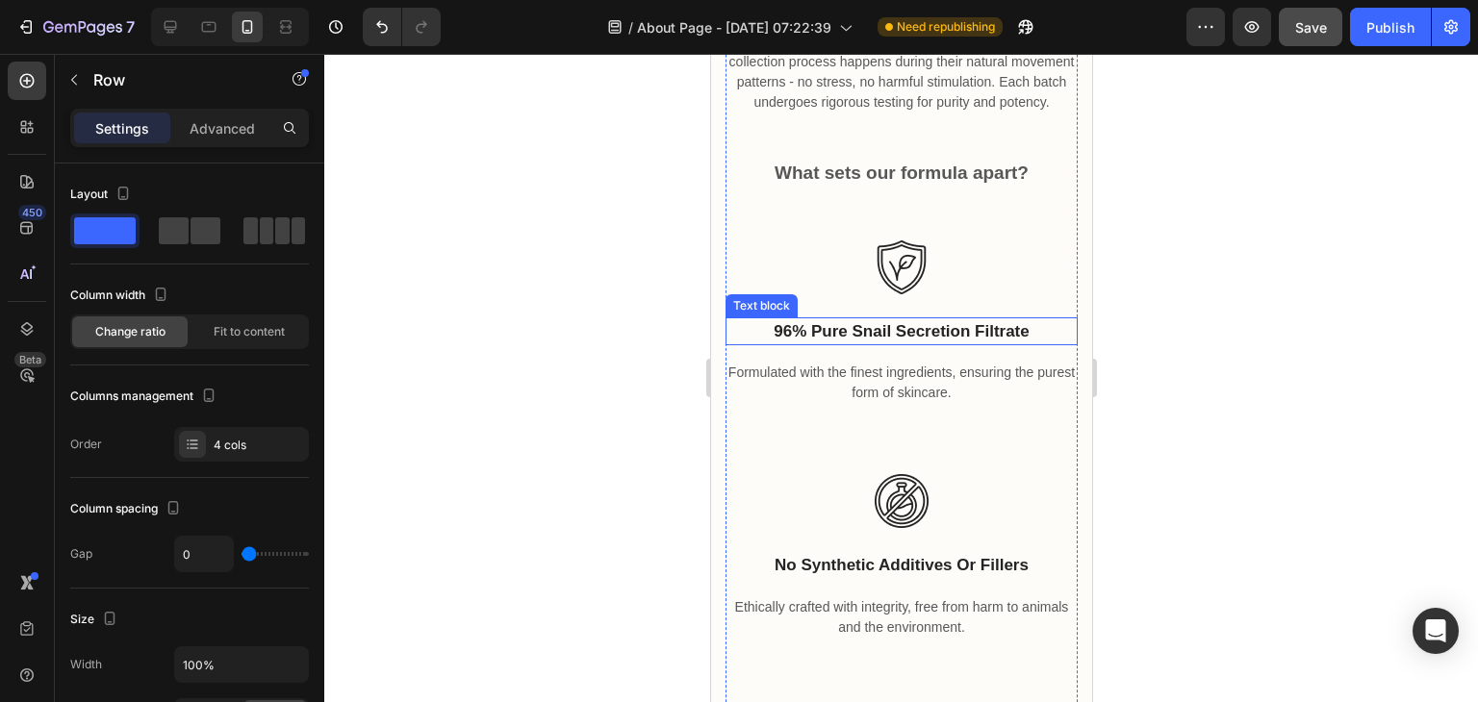
scroll to position [4902, 0]
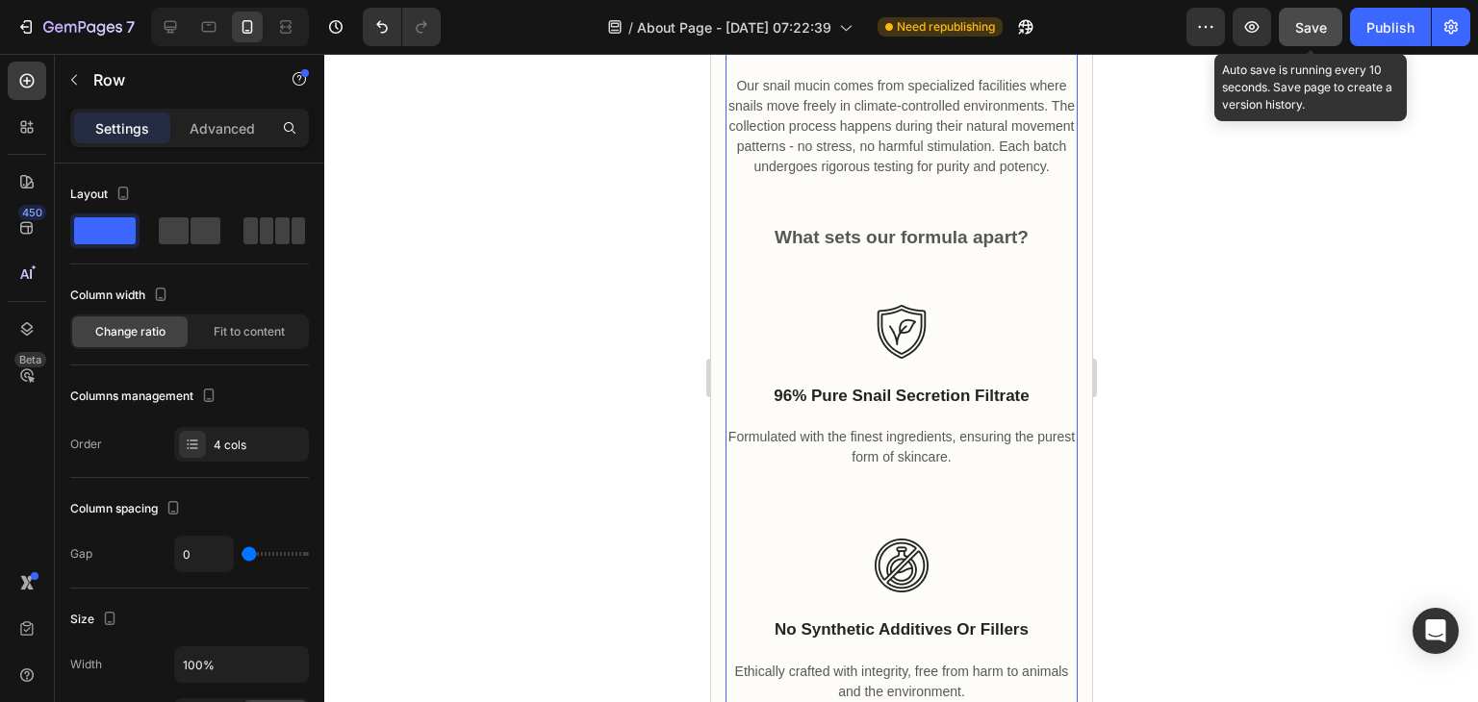
click at [1300, 31] on span "Save" at bounding box center [1311, 27] width 32 height 16
